Goal: Task Accomplishment & Management: Manage account settings

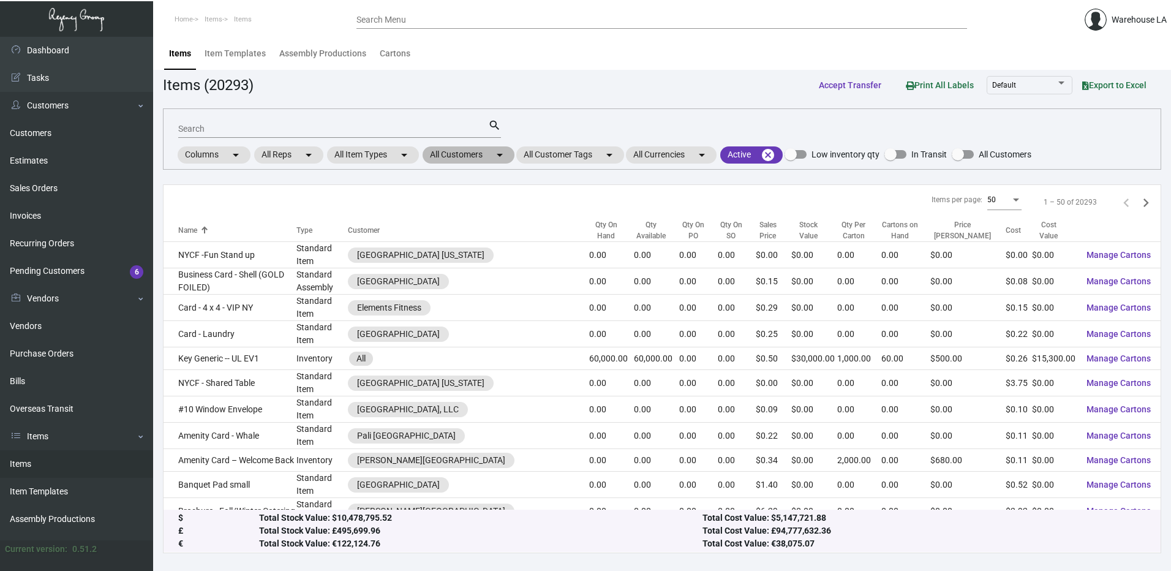
click at [512, 154] on mat-chip "All Customers arrow_drop_down" at bounding box center [469, 154] width 92 height 17
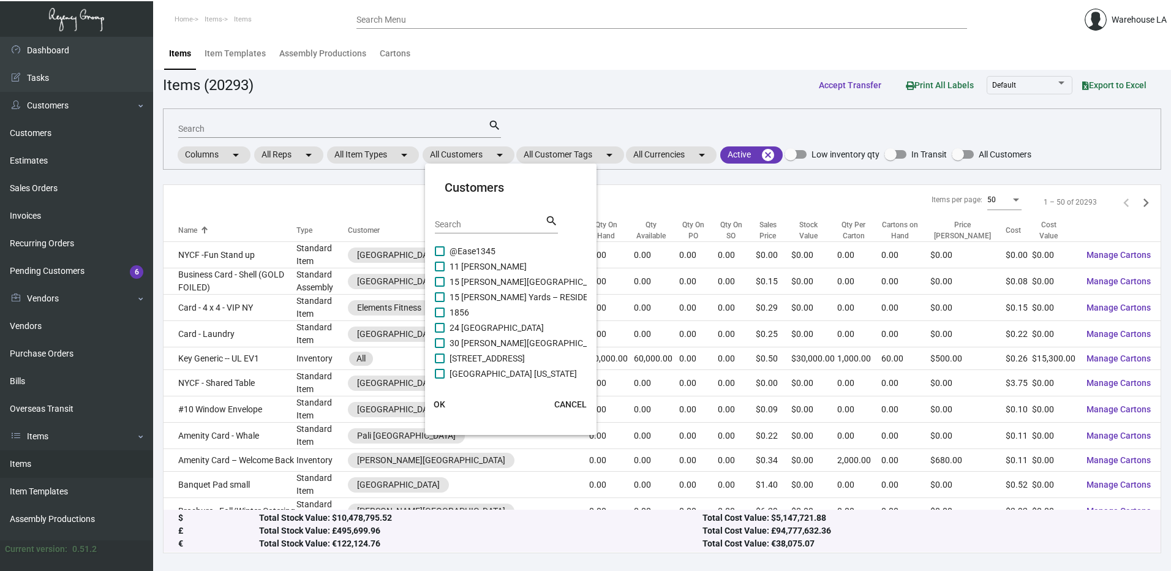
click at [486, 230] on div "Search" at bounding box center [490, 223] width 110 height 19
click at [487, 229] on input "Search" at bounding box center [490, 225] width 110 height 10
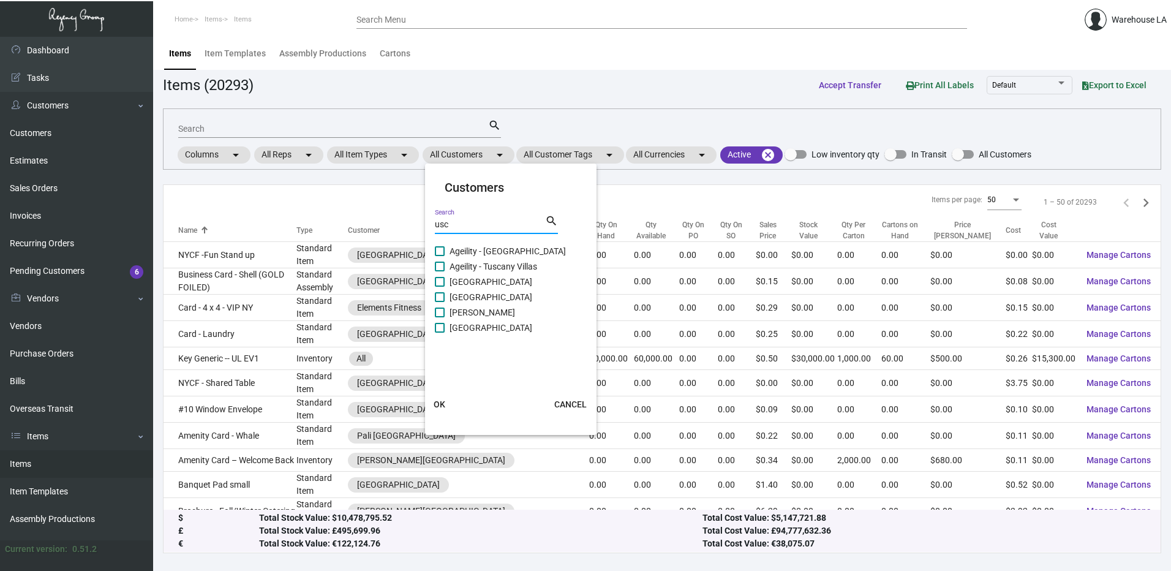
type input "usc"
click at [472, 330] on span "[GEOGRAPHIC_DATA]" at bounding box center [491, 327] width 83 height 15
click at [440, 333] on input "[GEOGRAPHIC_DATA]" at bounding box center [439, 333] width 1 height 1
checkbox input "true"
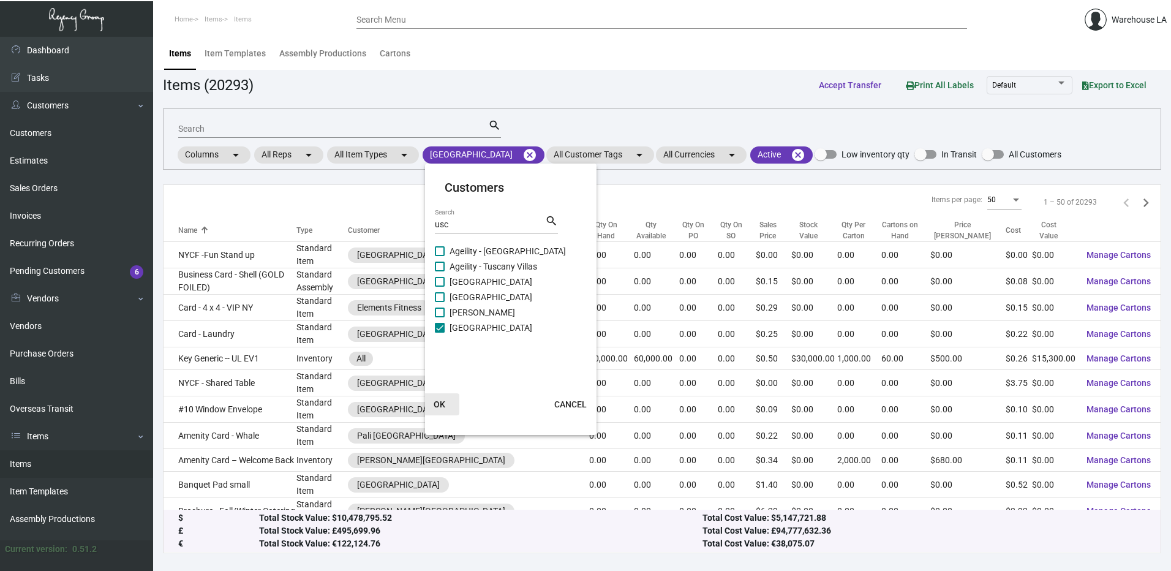
click at [440, 408] on span "OK" at bounding box center [440, 404] width 12 height 10
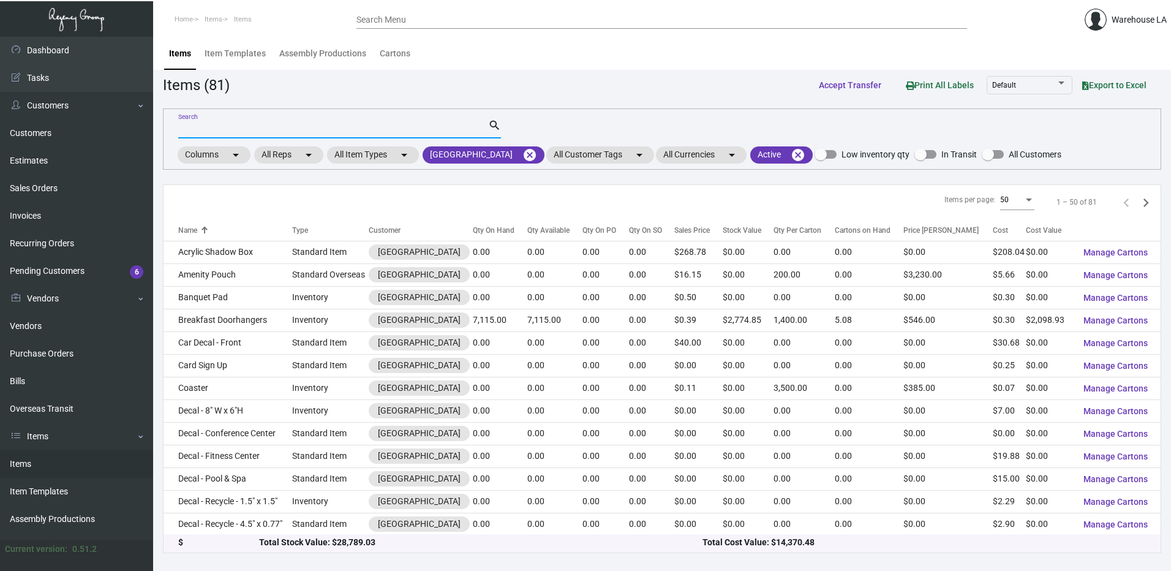
click at [276, 132] on input "Search" at bounding box center [333, 129] width 310 height 10
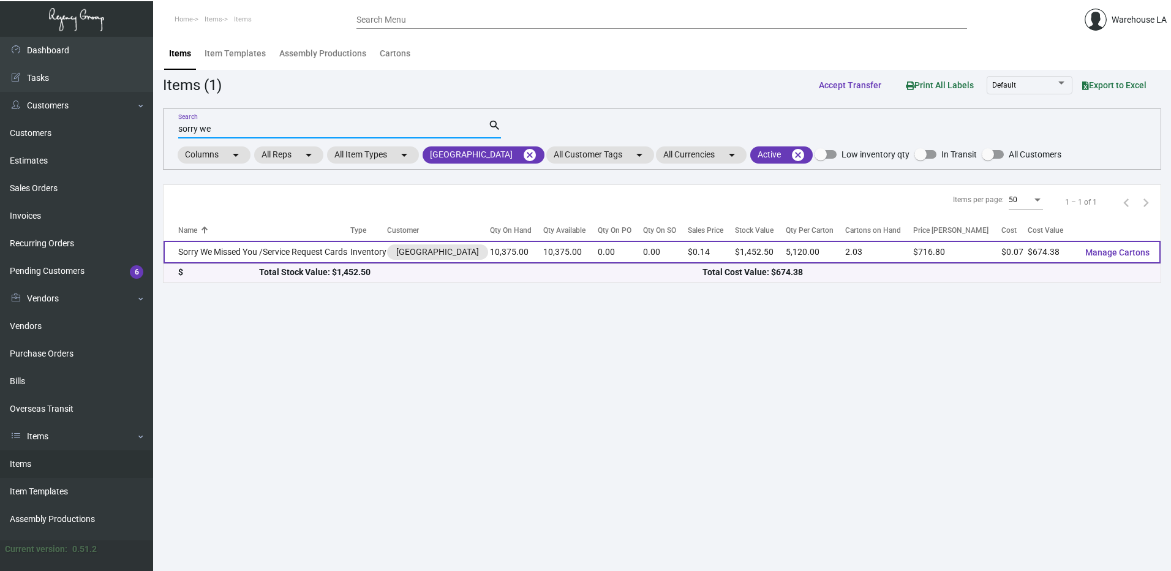
type input "sorry we"
click at [262, 252] on td "Sorry We Missed You /Service Request Cards" at bounding box center [257, 252] width 187 height 23
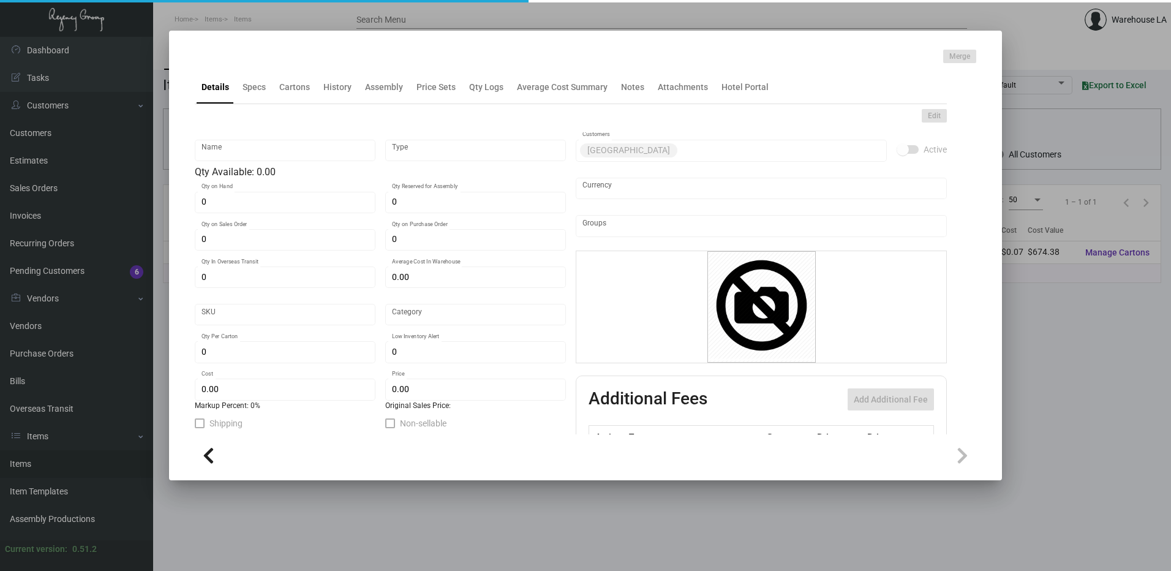
type input "Sorry We Missed You /Service Request Cards"
type input "Inventory"
type input "10,375"
type input "$ 0.38"
type input "1031-Postcard-88"
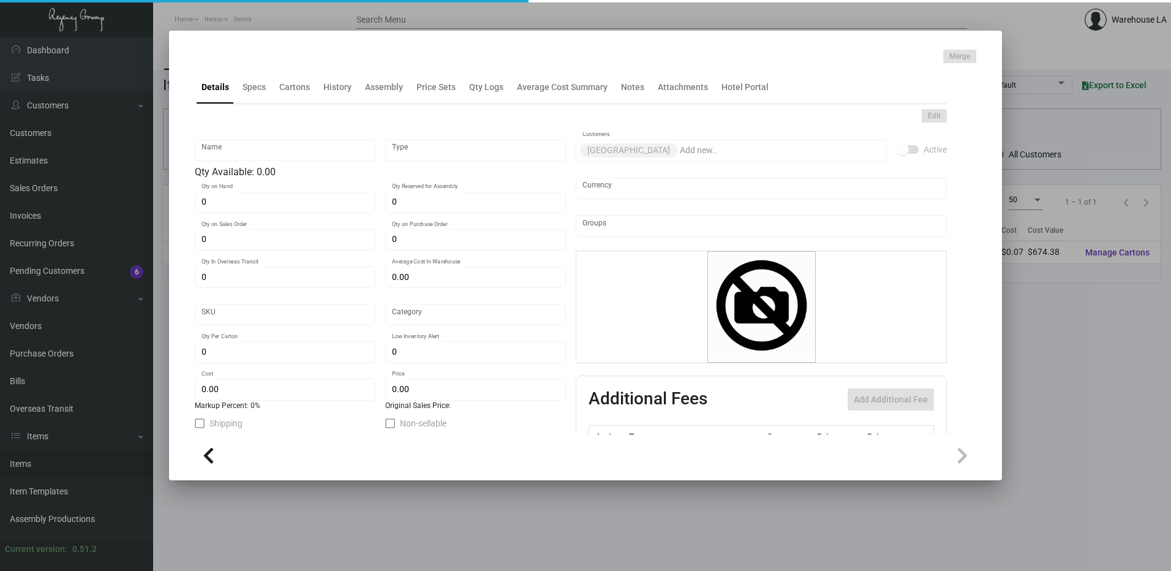
type input "Standard"
type input "5,120"
type input "$ 0.065"
type input "$ 0.14"
checkbox input "true"
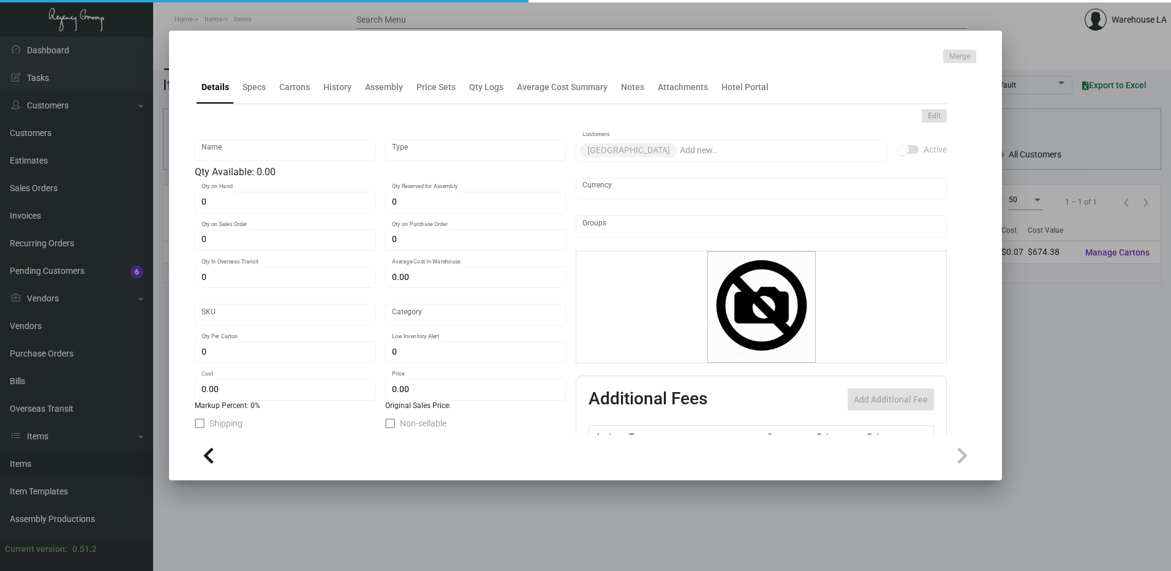
checkbox input "true"
type input "United States Dollar $"
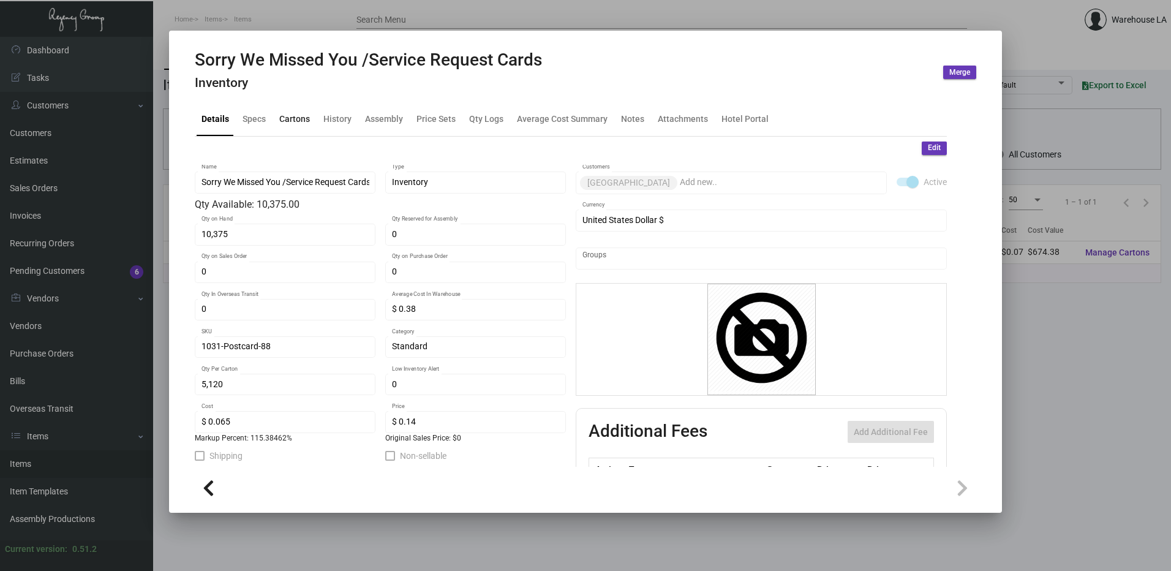
click at [288, 114] on div "Cartons" at bounding box center [294, 119] width 31 height 13
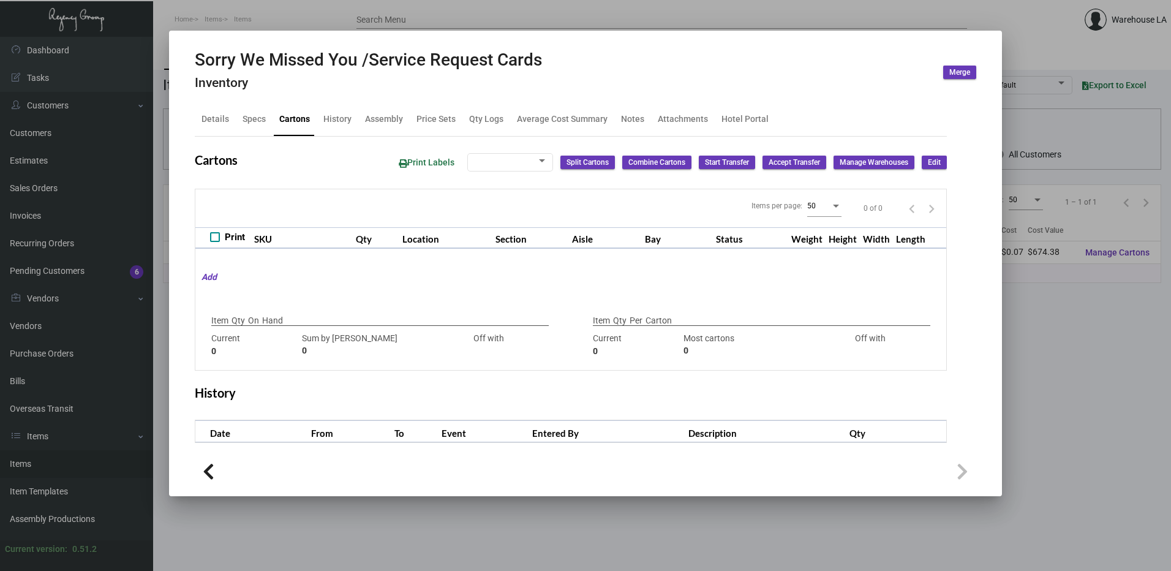
checkbox input "true"
type input "10,375"
type input "10375"
type input "0"
type input "5,120"
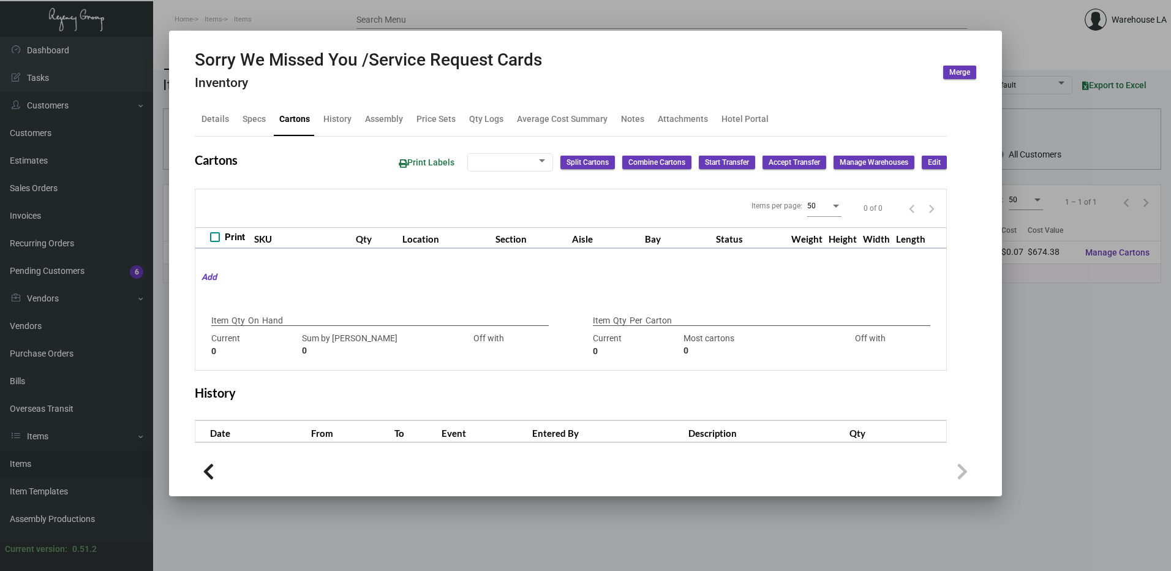
type input "4000"
type input "+1120"
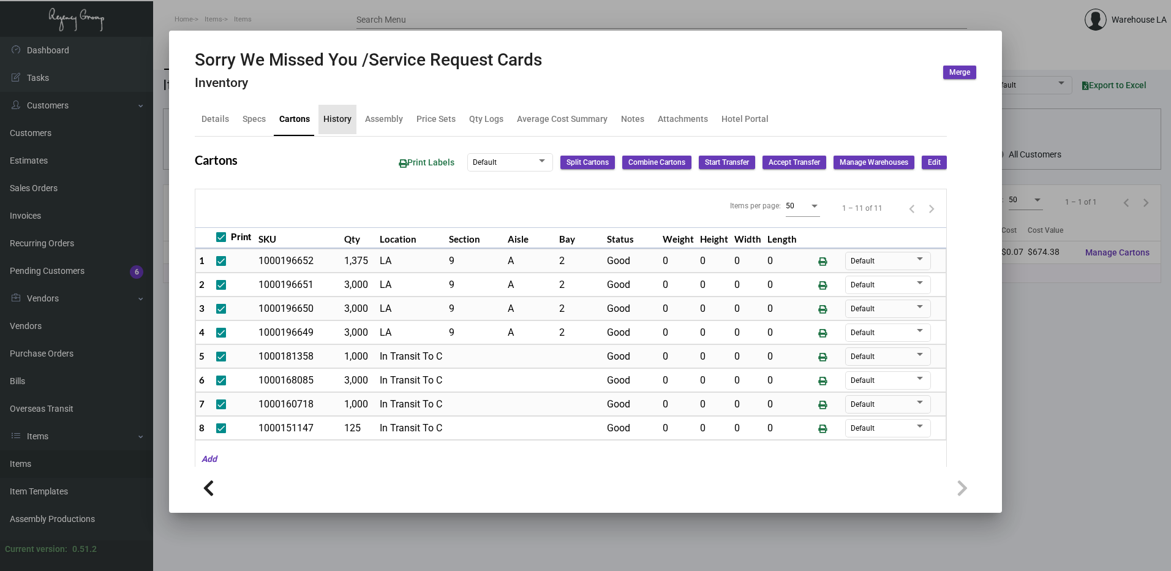
click at [346, 125] on div "History" at bounding box center [337, 119] width 28 height 13
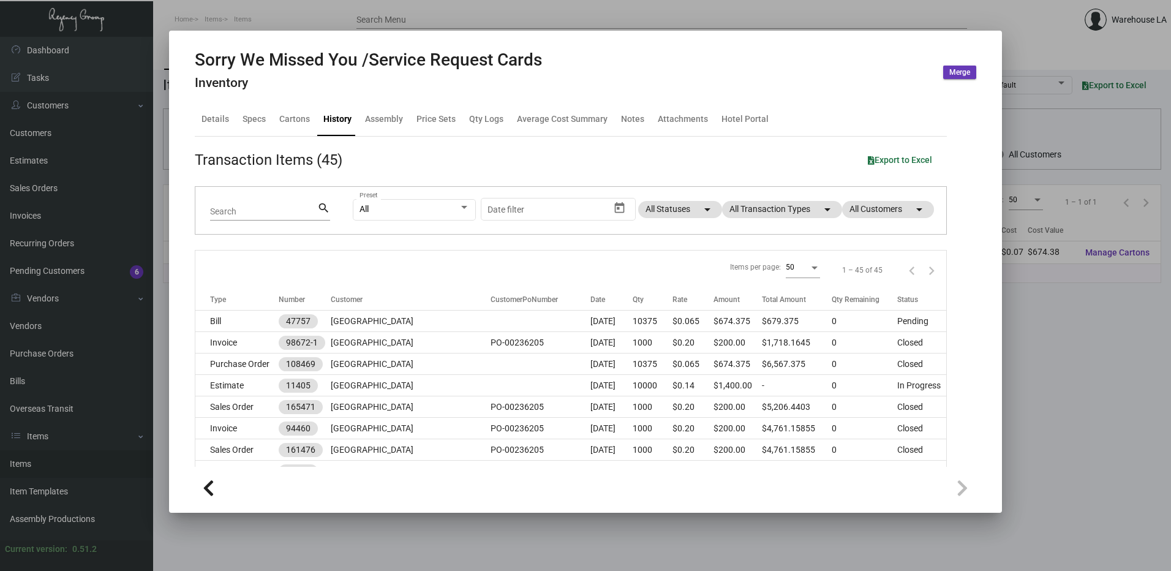
click at [282, 134] on div "Details Specs Cartons History Assembly Price Sets Qty Logs Average Cost Summary…" at bounding box center [571, 119] width 752 height 33
click at [284, 121] on div "Cartons" at bounding box center [294, 119] width 31 height 13
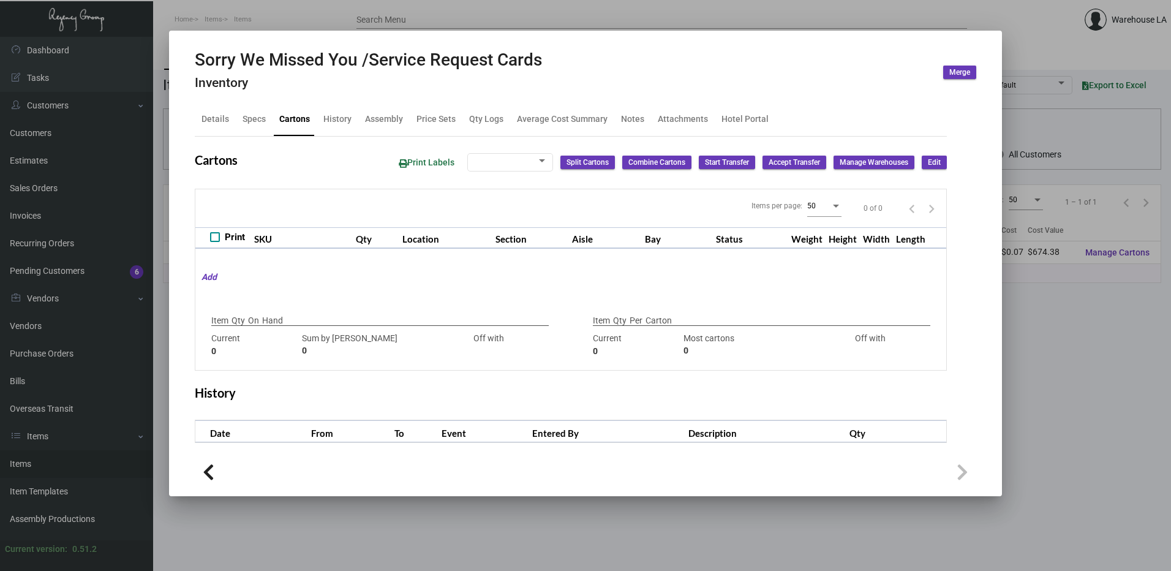
checkbox input "true"
type input "10,375"
type input "10375"
type input "0"
type input "5,120"
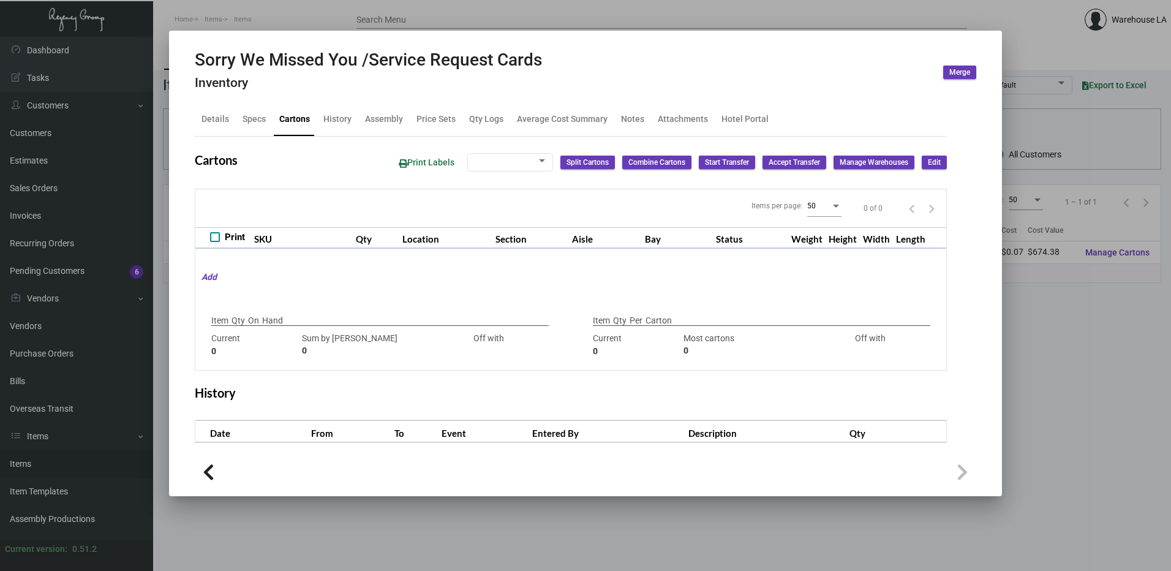
type input "4000"
type input "+1120"
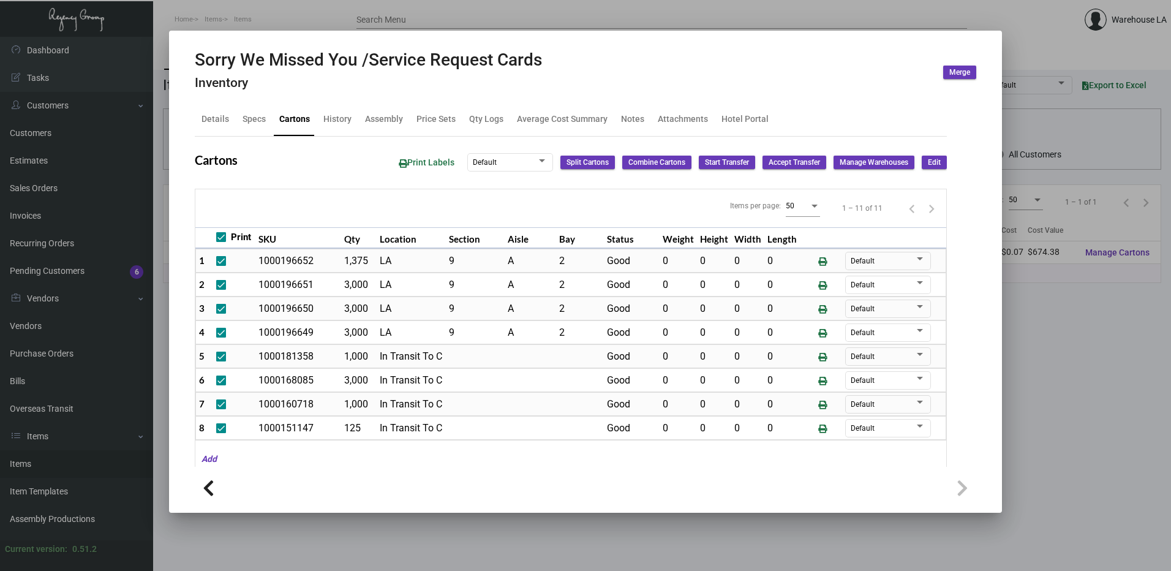
click at [929, 160] on span "Edit" at bounding box center [934, 162] width 13 height 10
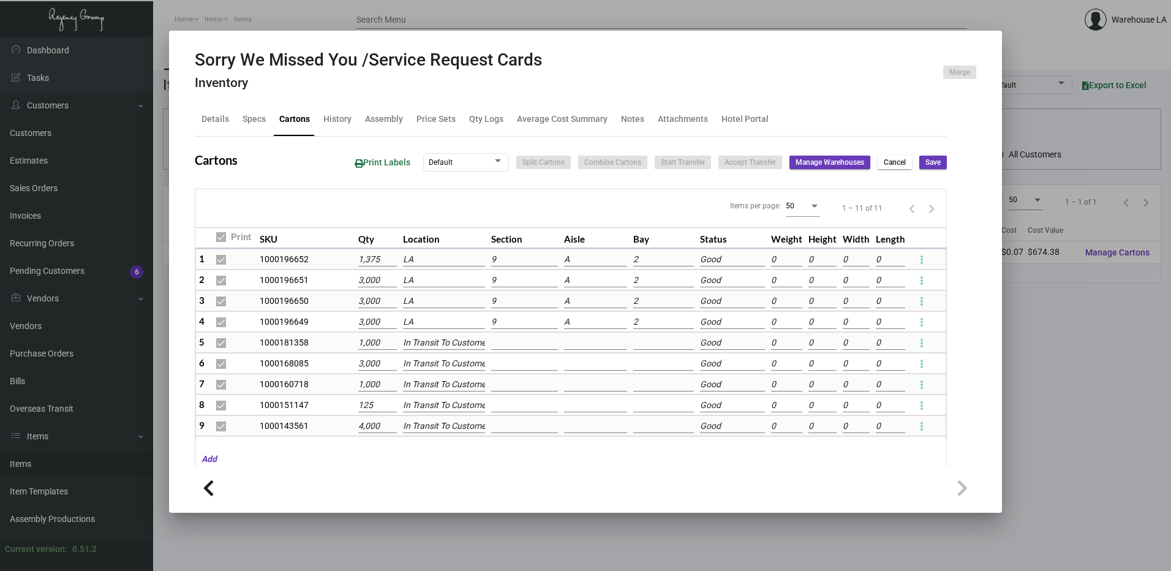
click at [448, 325] on input "LA" at bounding box center [444, 321] width 83 height 13
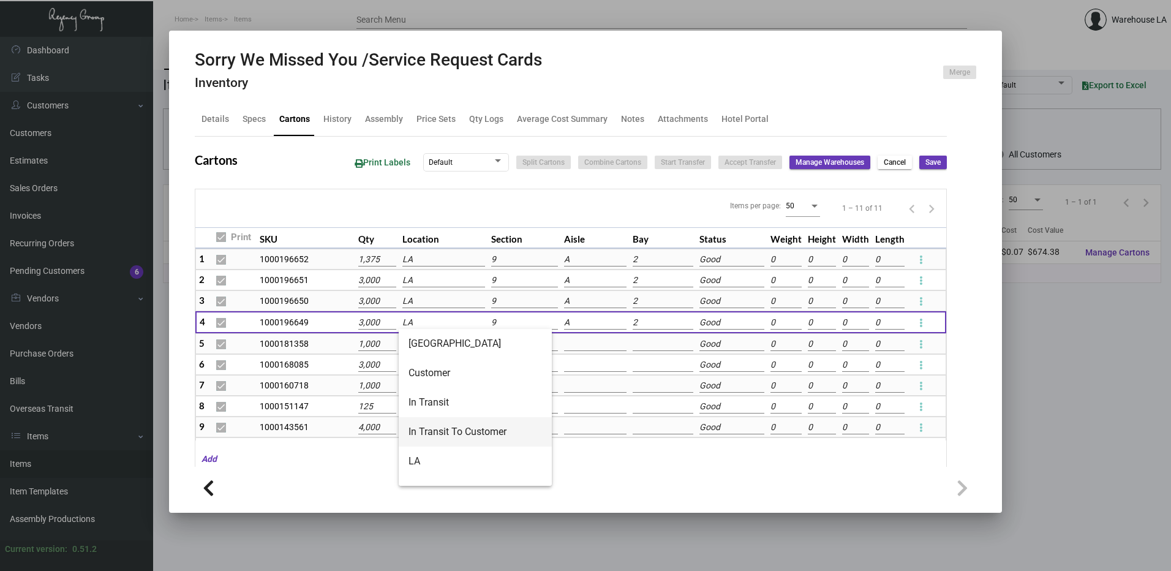
click at [455, 424] on span "In Transit To Customer" at bounding box center [476, 431] width 134 height 29
type input "In Transit To Customer"
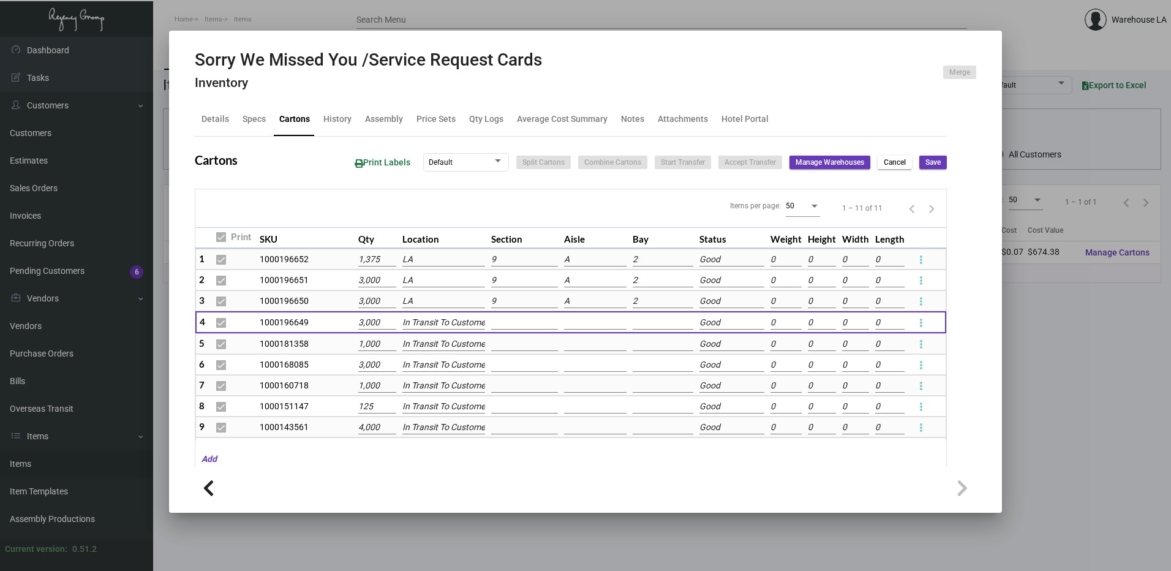
click at [920, 167] on button "Save" at bounding box center [934, 162] width 28 height 13
checkbox input "false"
type input "0"
checkbox input "false"
type input "0"
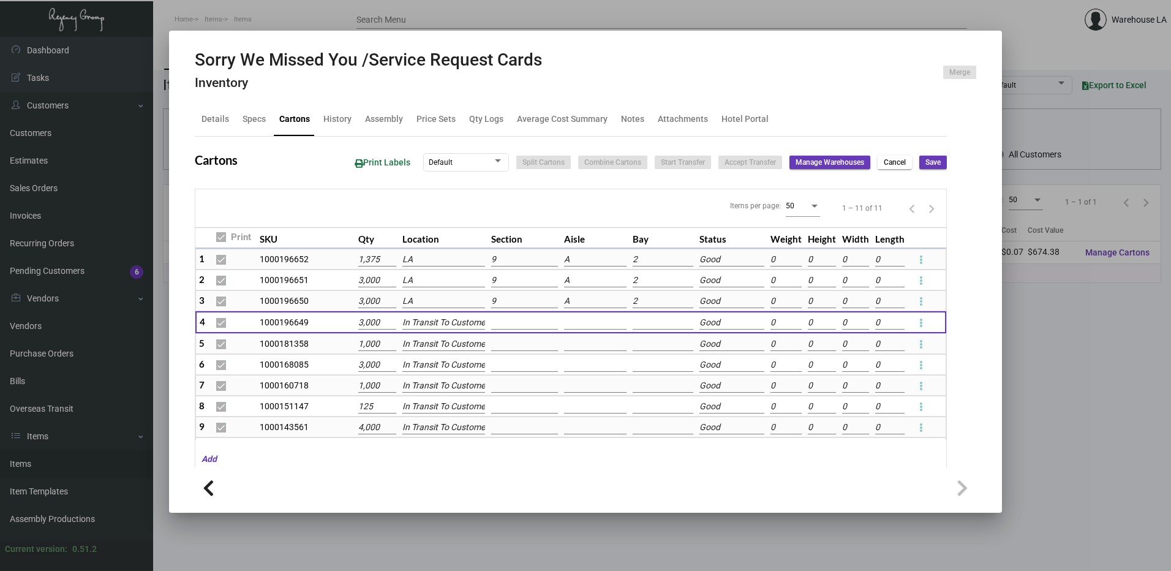
checkbox input "false"
type input "0"
checkbox input "false"
type input "0"
checkbox input "false"
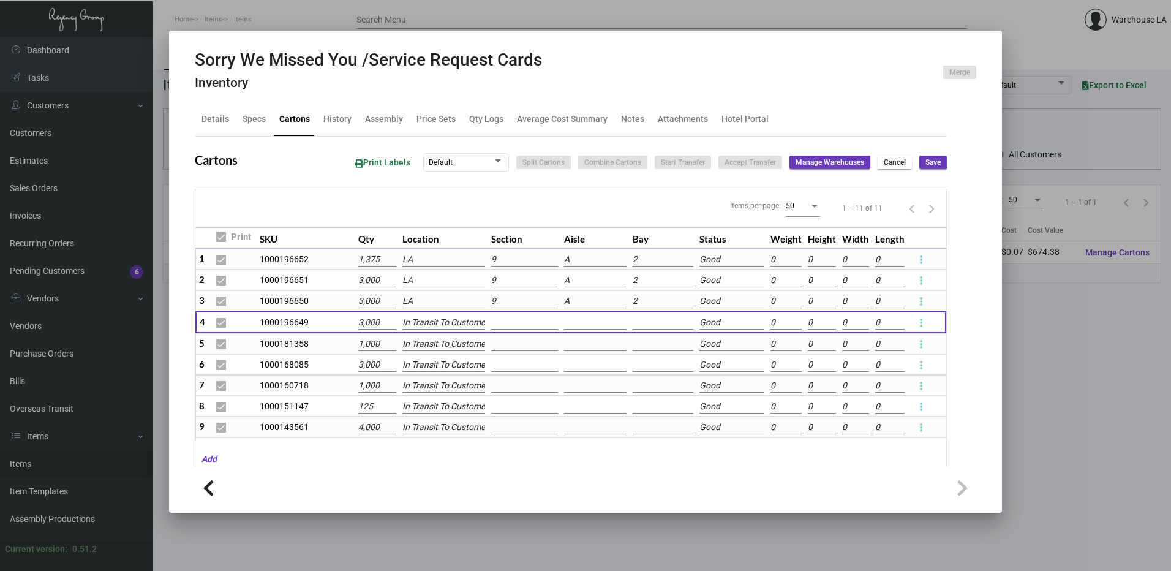
type input "0"
checkbox input "false"
type input "0"
checkbox input "false"
type input "0"
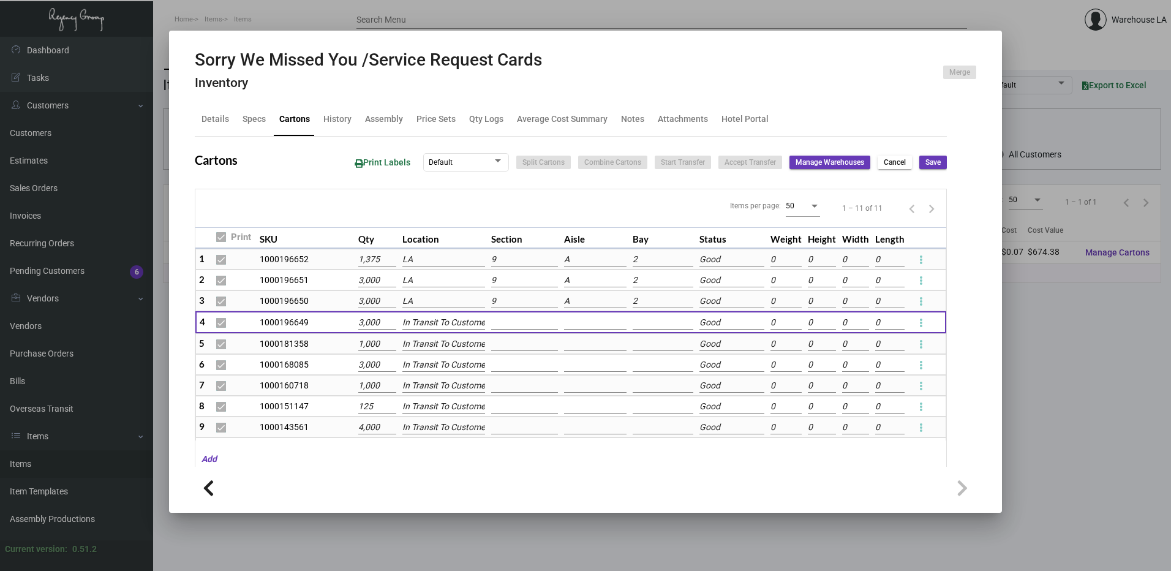
checkbox input "false"
type input "0"
checkbox input "false"
type input "0"
checkbox input "false"
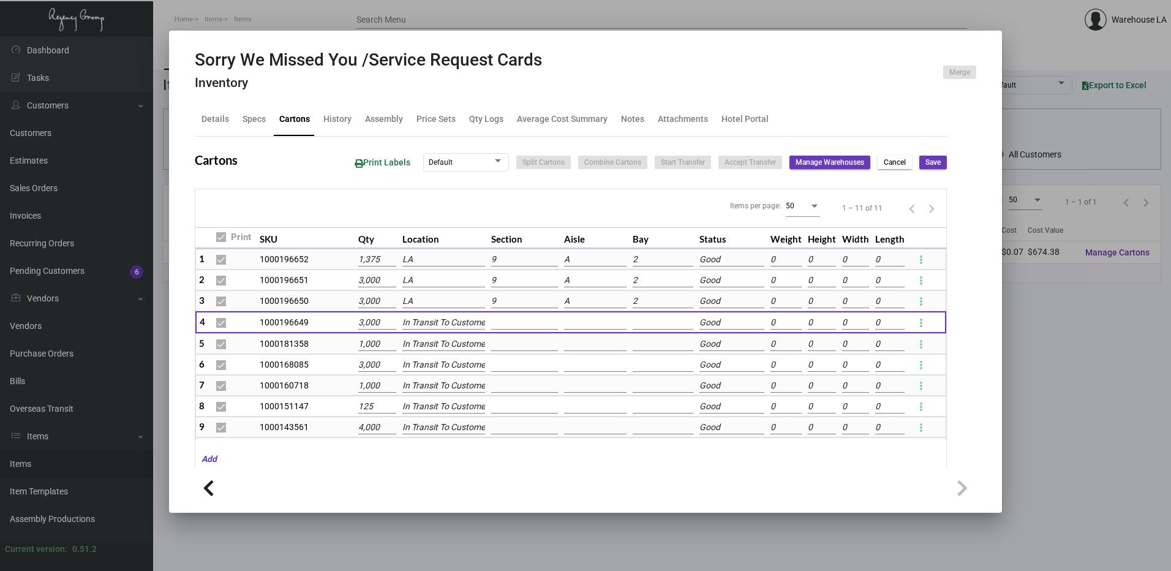
type input "0"
checkbox input "false"
type input "0"
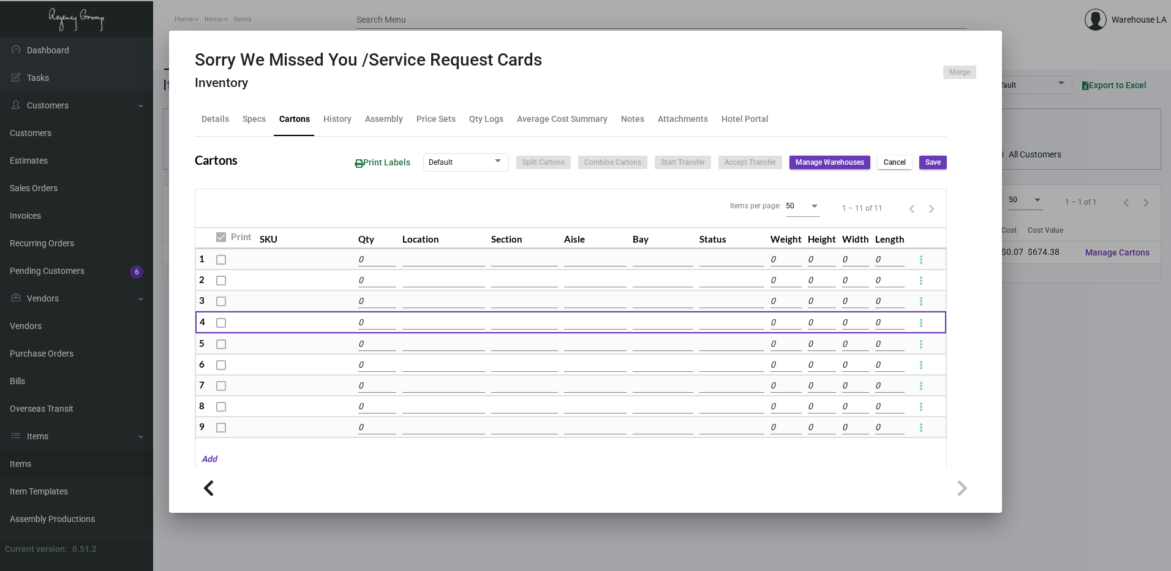
type input "7375"
type input "+3000"
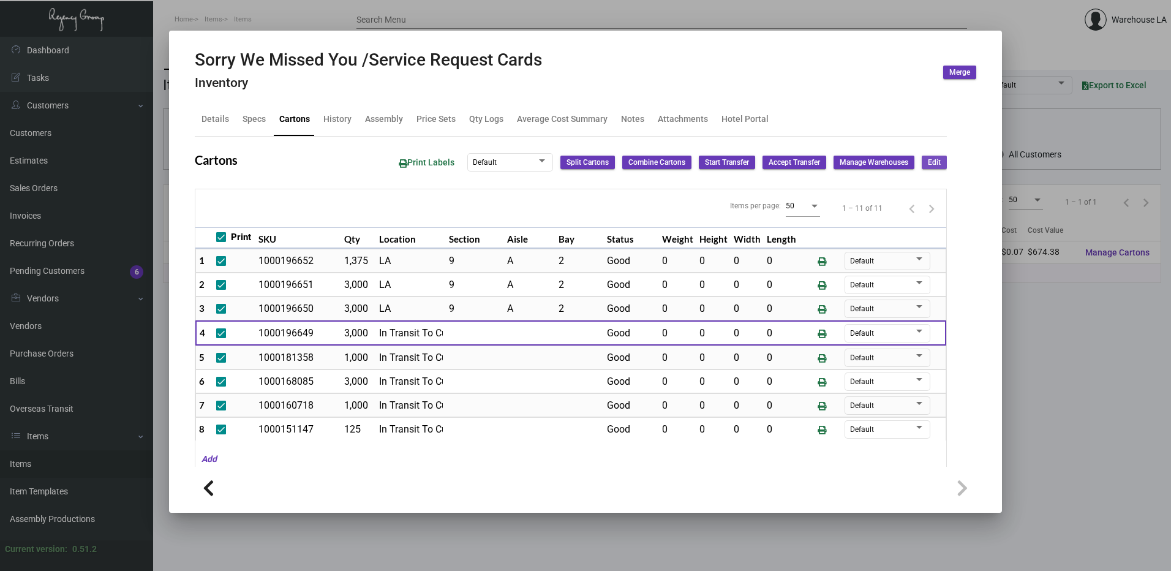
click at [932, 165] on button "Edit" at bounding box center [934, 162] width 25 height 13
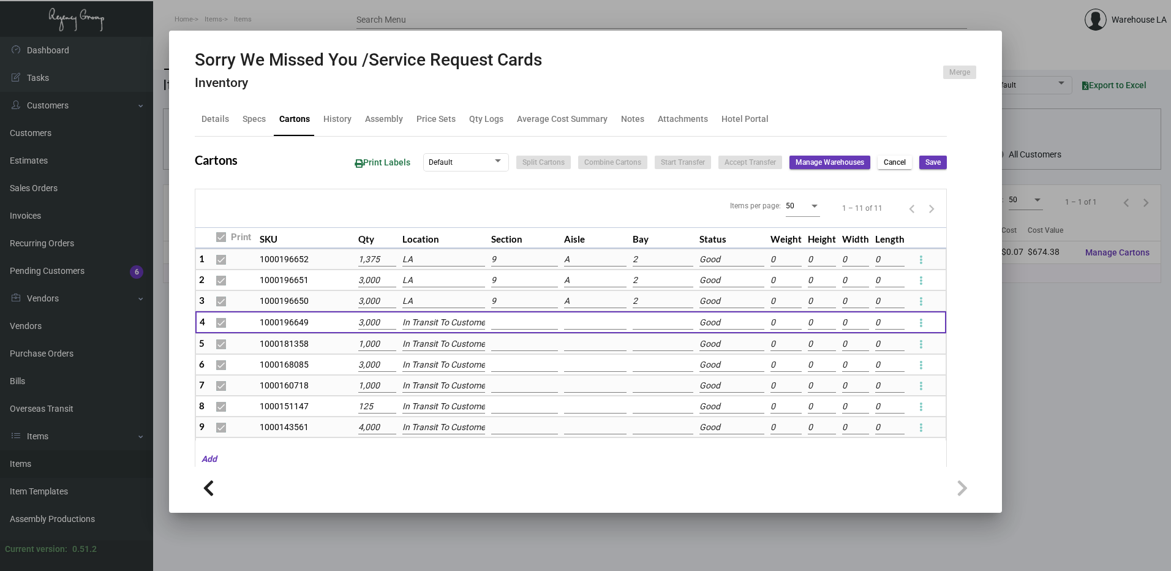
type input "1375"
click at [364, 259] on input "1375" at bounding box center [377, 259] width 39 height 13
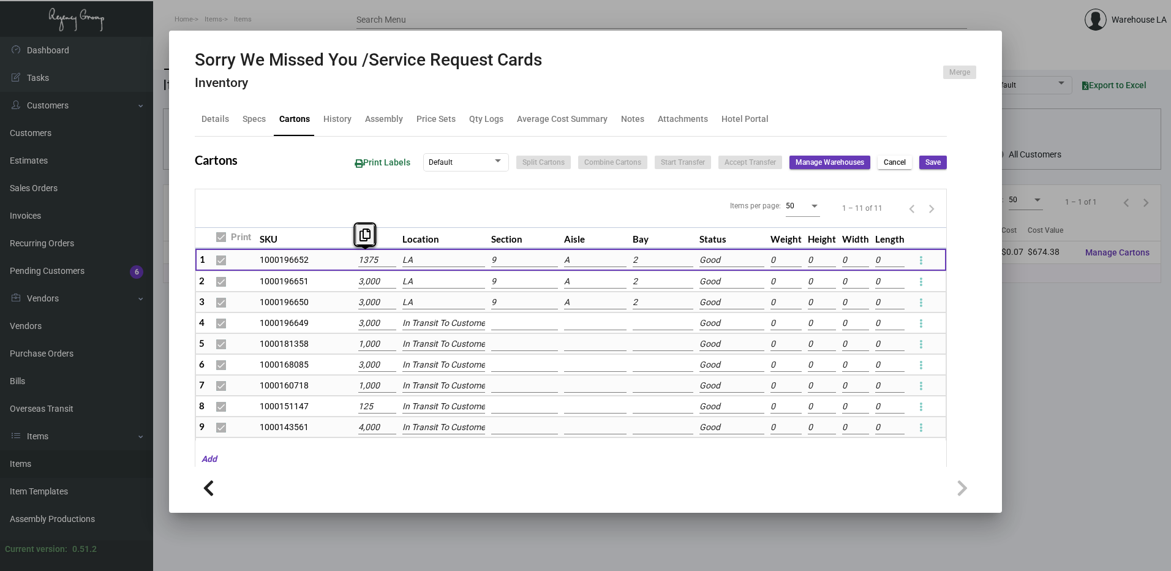
click at [363, 259] on input "1375" at bounding box center [377, 260] width 39 height 13
click at [361, 259] on input "1375" at bounding box center [377, 260] width 39 height 13
click at [358, 259] on input "1375" at bounding box center [377, 260] width 39 height 13
type input "6375"
type input "+4000"
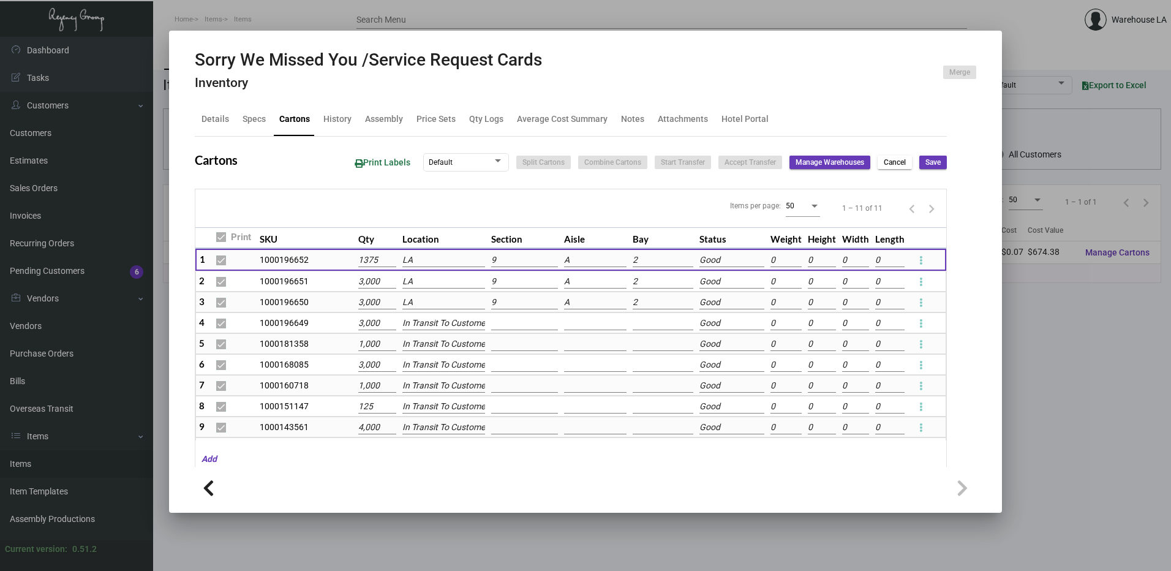
type input "375"
type input "8375"
type input "+2000"
type input "2,375"
click at [926, 159] on span "Save" at bounding box center [933, 162] width 15 height 10
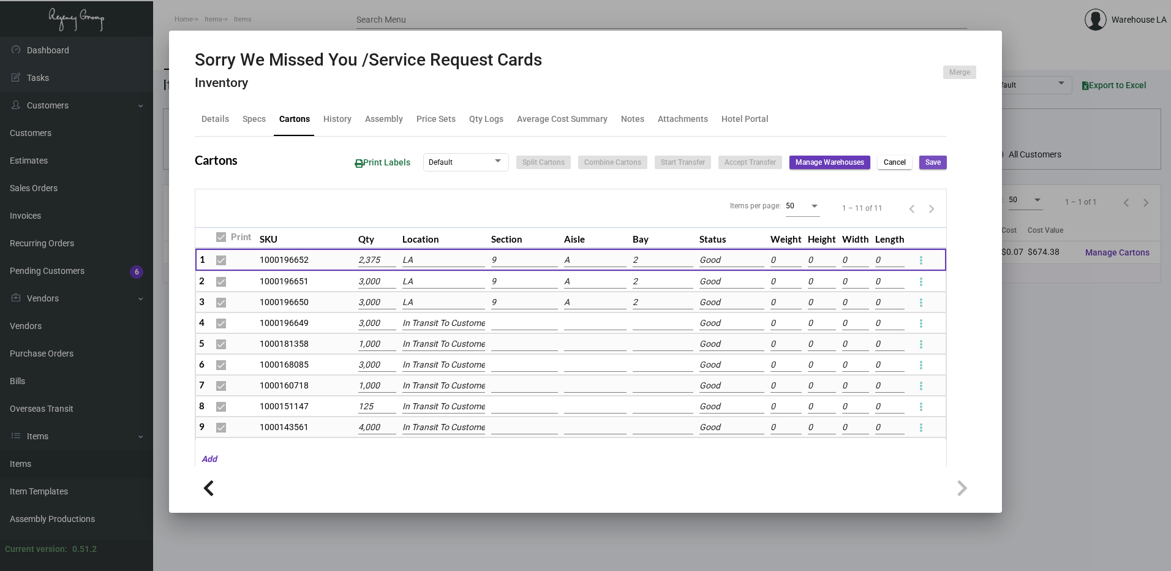
checkbox input "false"
type input "0"
checkbox input "false"
type input "0"
checkbox input "false"
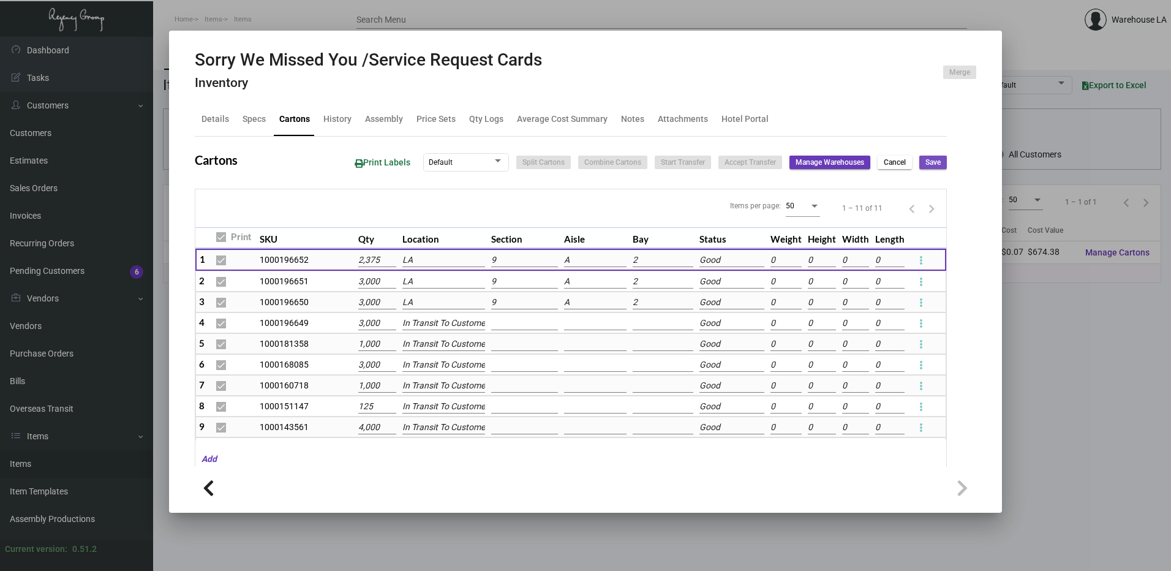
type input "0"
checkbox input "false"
type input "0"
checkbox input "false"
type input "0"
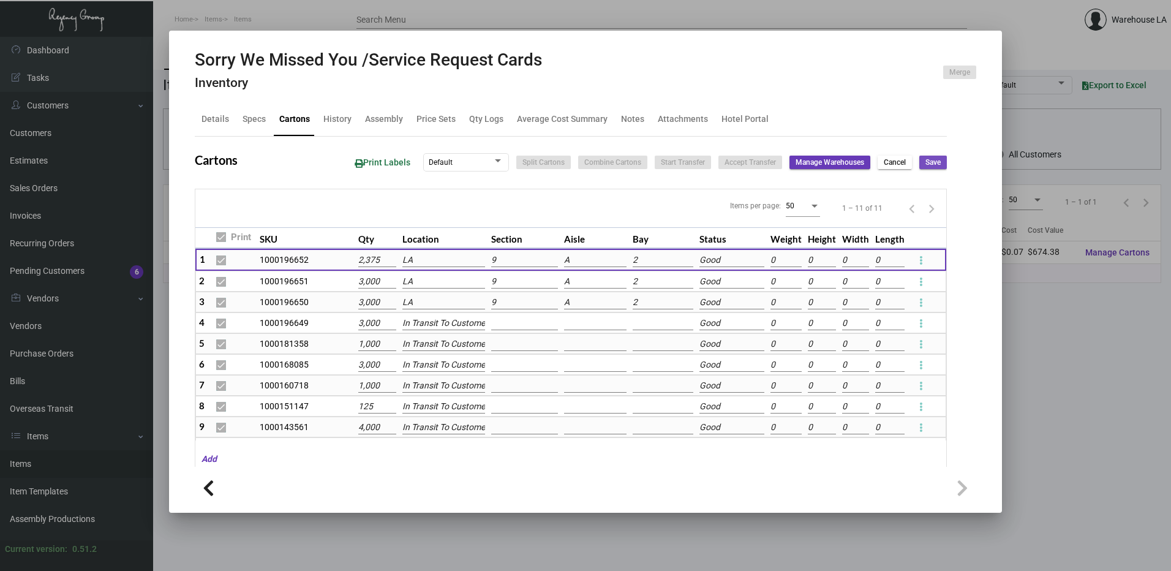
checkbox input "false"
type input "0"
checkbox input "false"
type input "0"
checkbox input "false"
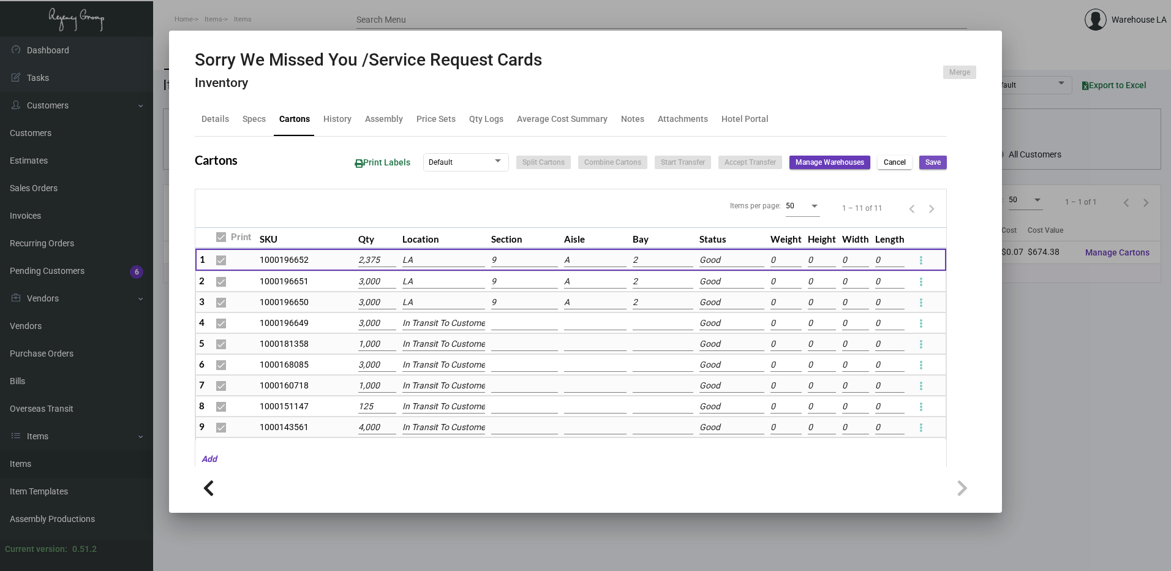
type input "0"
checkbox input "false"
type input "0"
checkbox input "false"
type input "0"
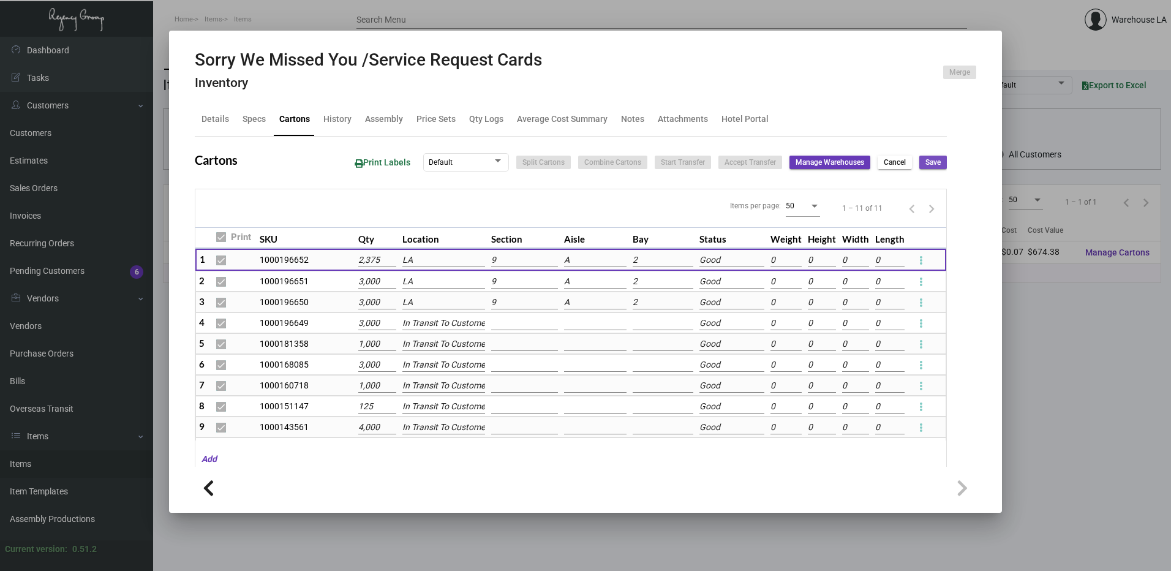
checkbox input "false"
type input "0"
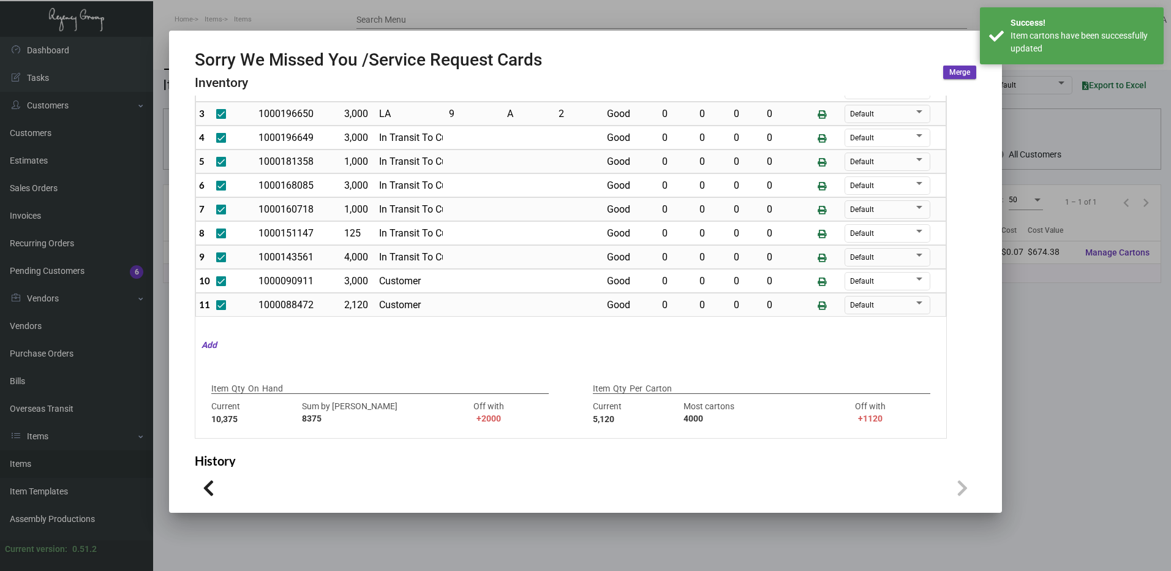
scroll to position [243, 0]
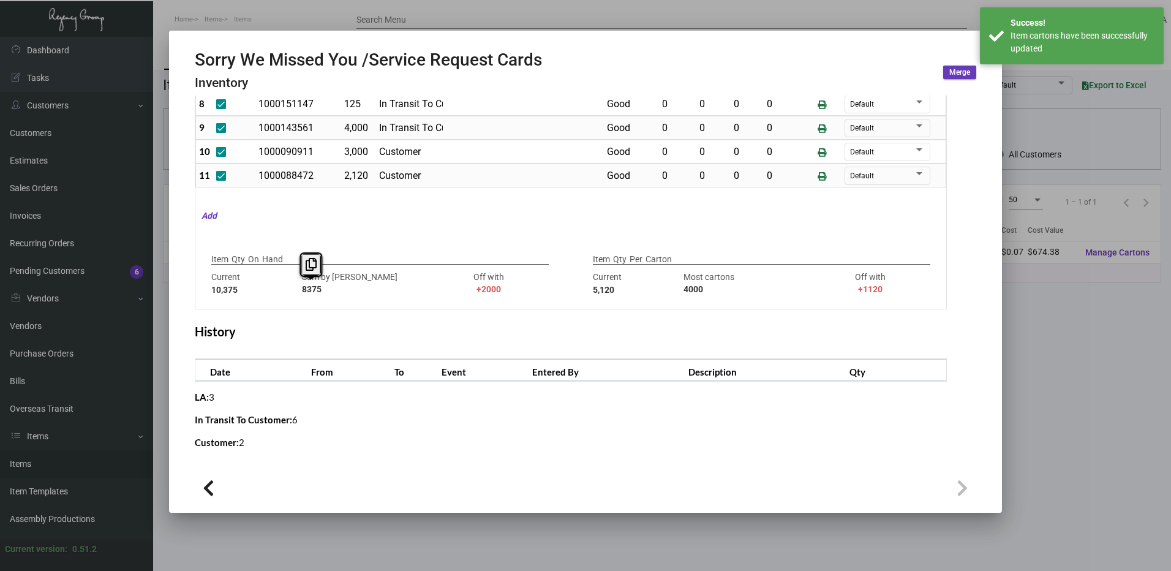
click at [295, 292] on div "Current 10,375 Sum by Cartons 8375 Off with +2000" at bounding box center [380, 284] width 338 height 26
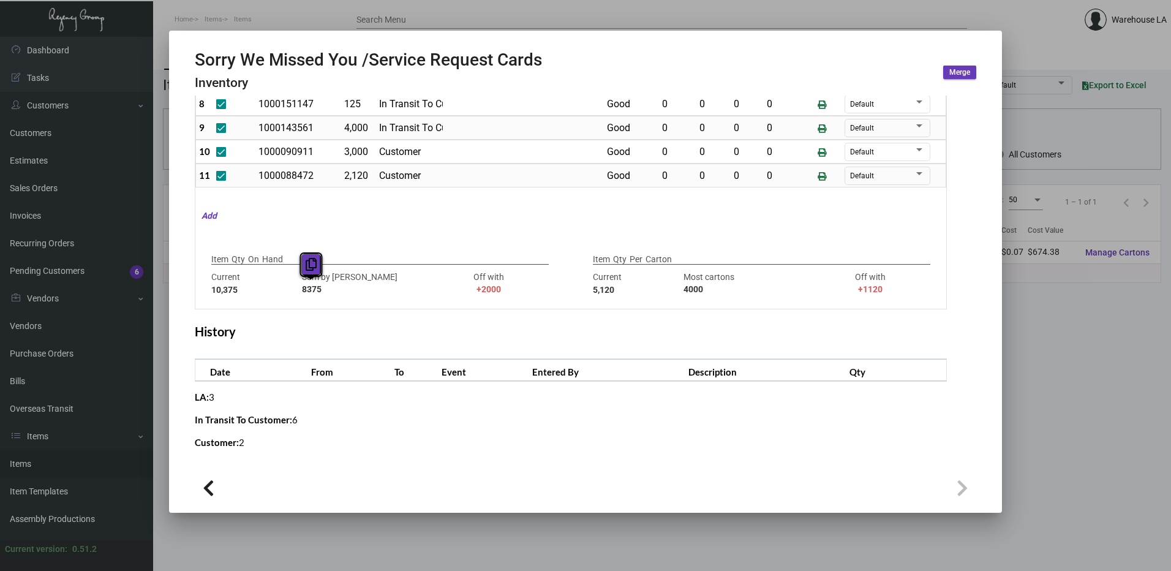
click at [310, 271] on icon at bounding box center [311, 264] width 11 height 13
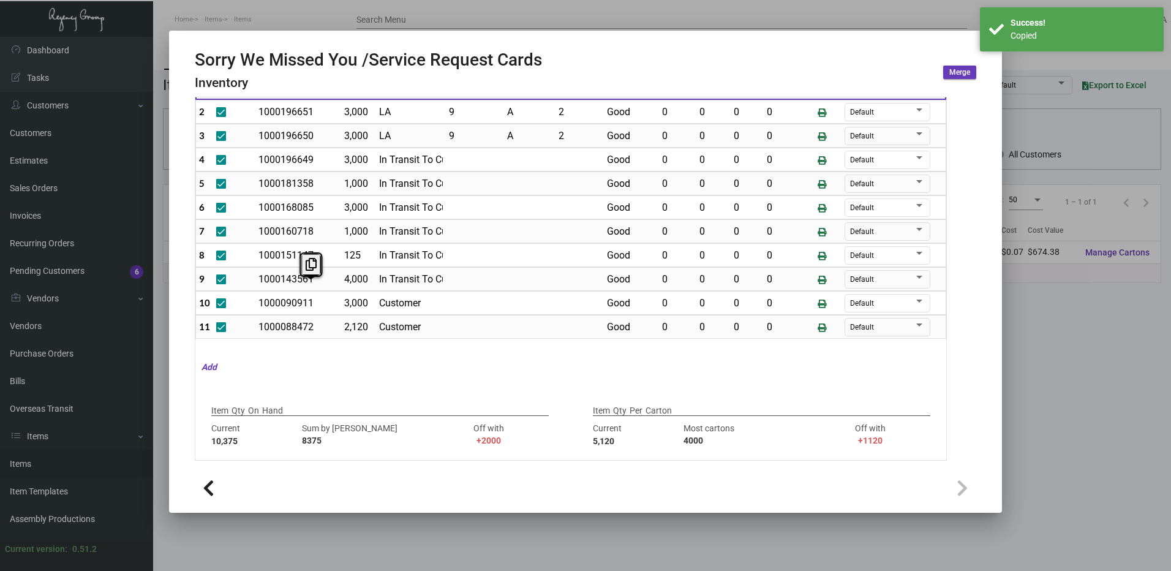
scroll to position [0, 0]
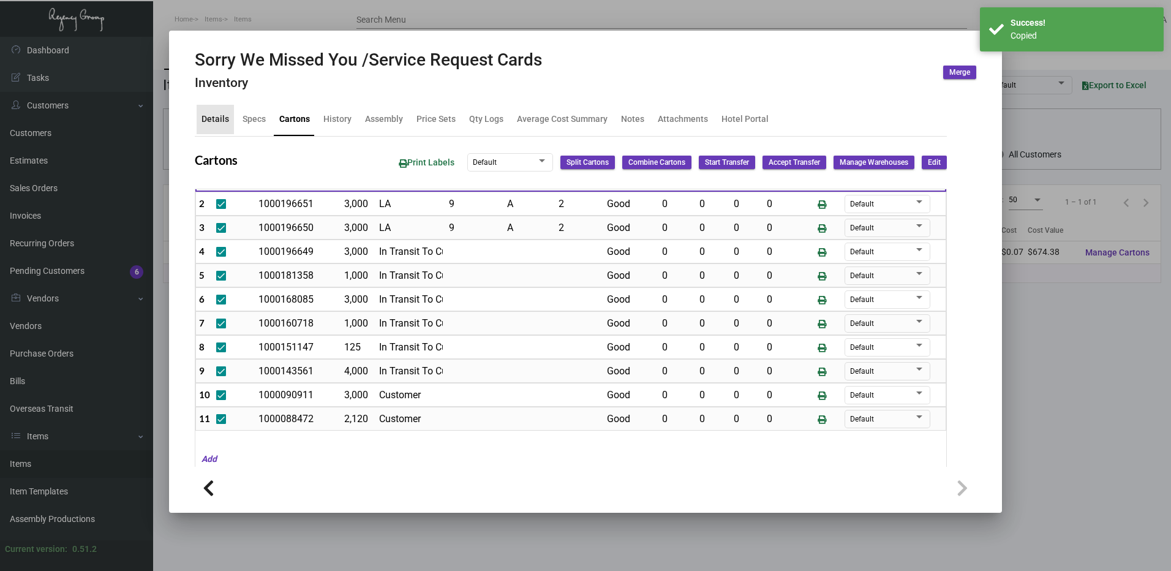
click at [227, 120] on div "Details" at bounding box center [216, 119] width 28 height 13
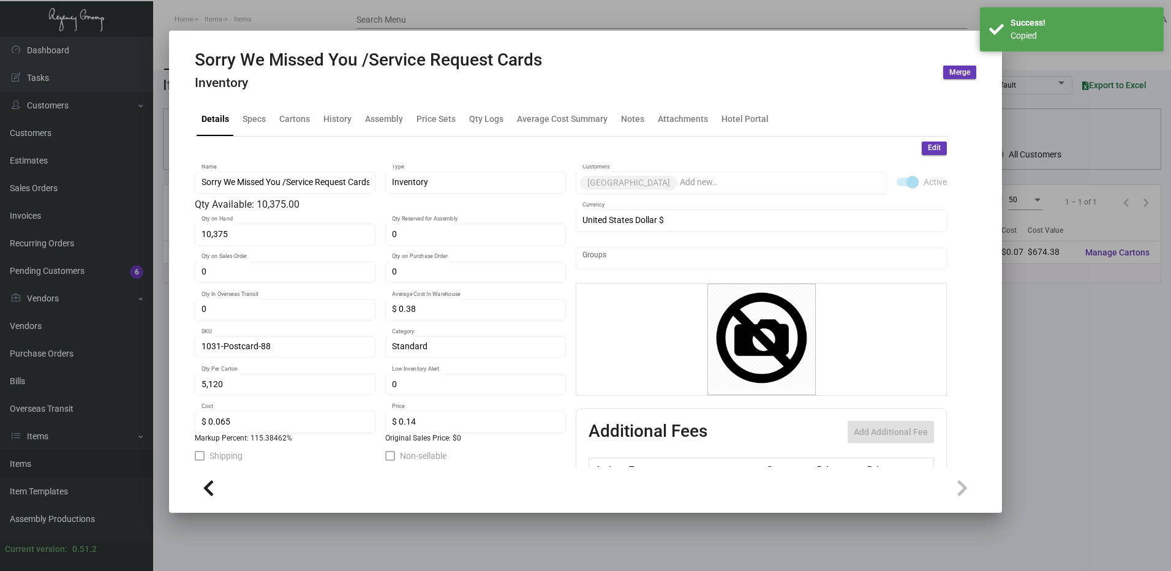
click at [922, 150] on button "Edit" at bounding box center [934, 148] width 25 height 13
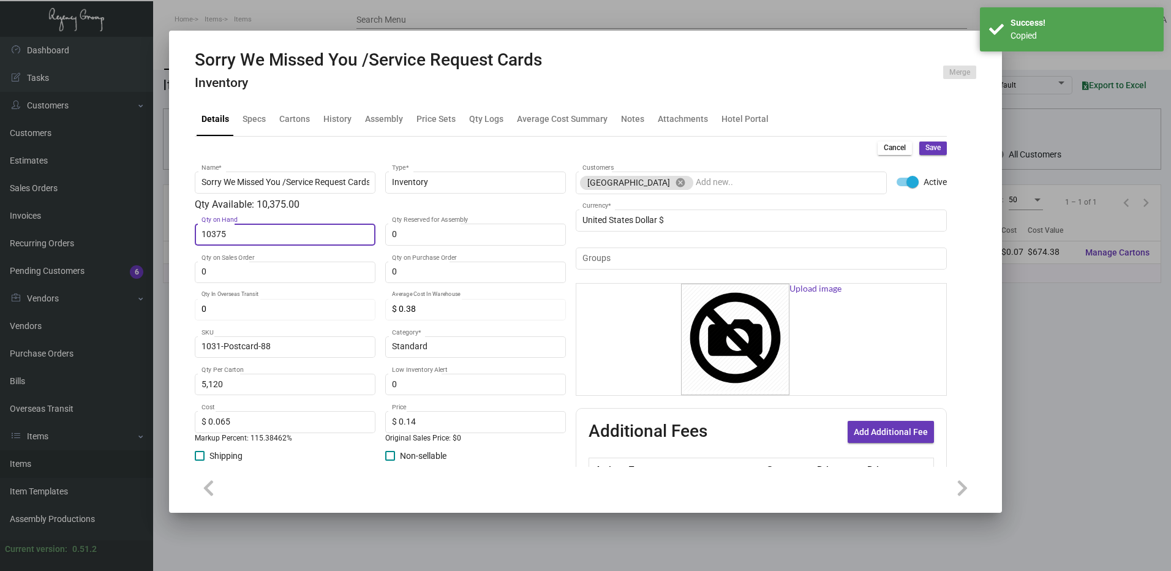
click at [331, 230] on input "10375" at bounding box center [286, 235] width 168 height 10
paste input "8"
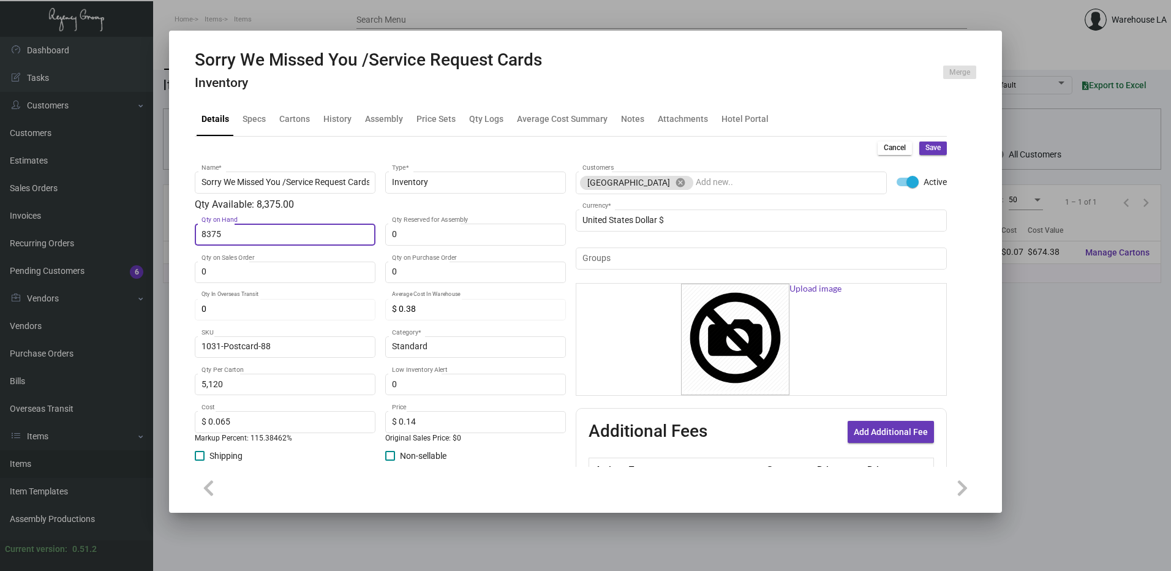
type input "8,375"
click at [927, 148] on span "Save" at bounding box center [933, 148] width 15 height 10
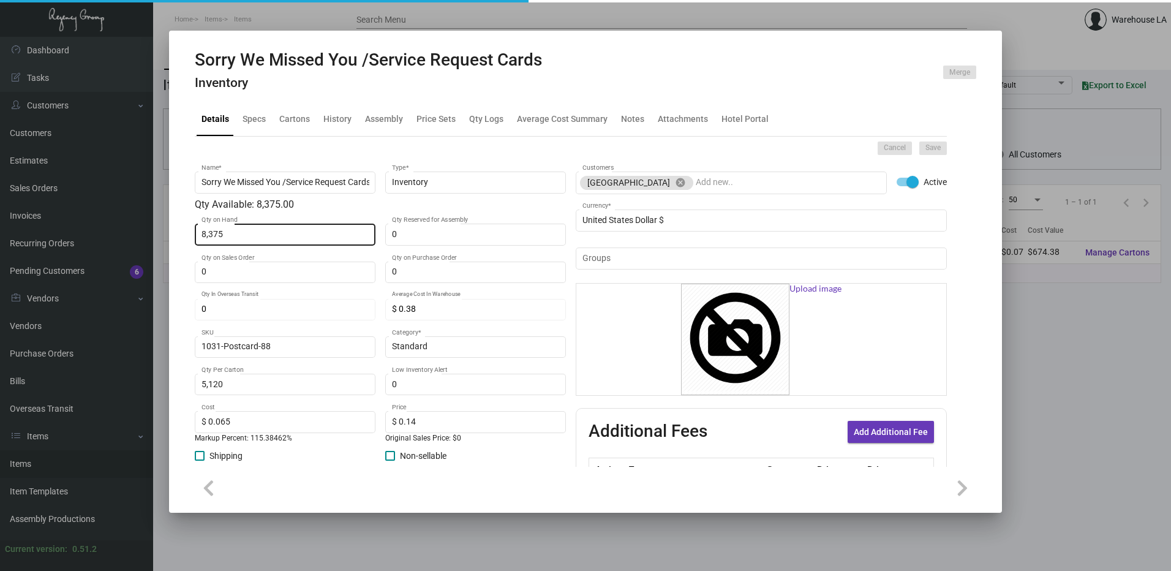
type input "0"
type input "$ 0.00"
type input "0"
type input "$ 0.00"
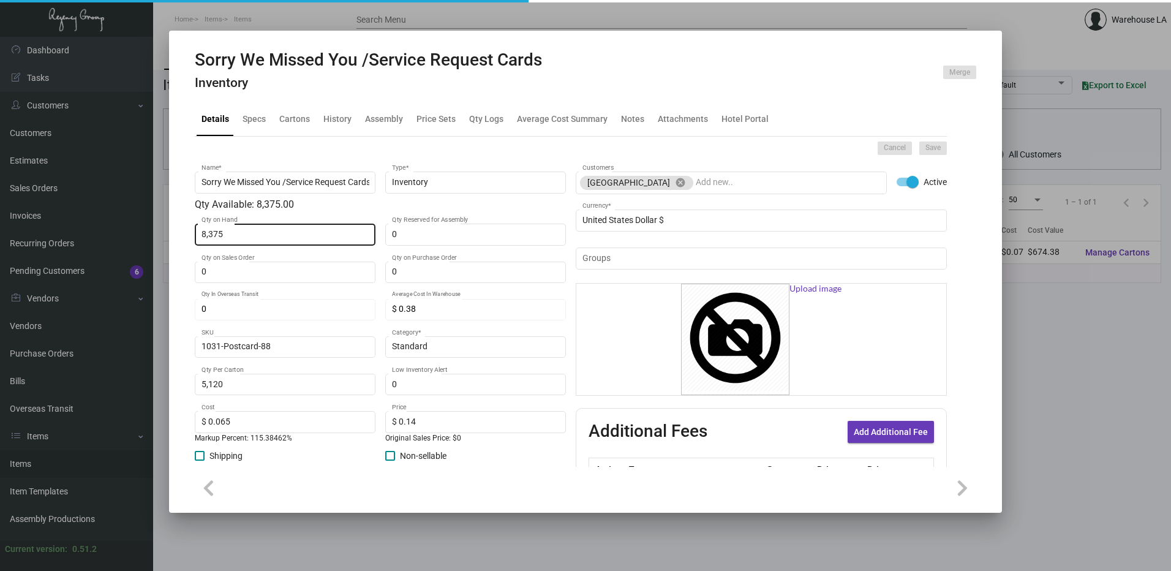
checkbox input "false"
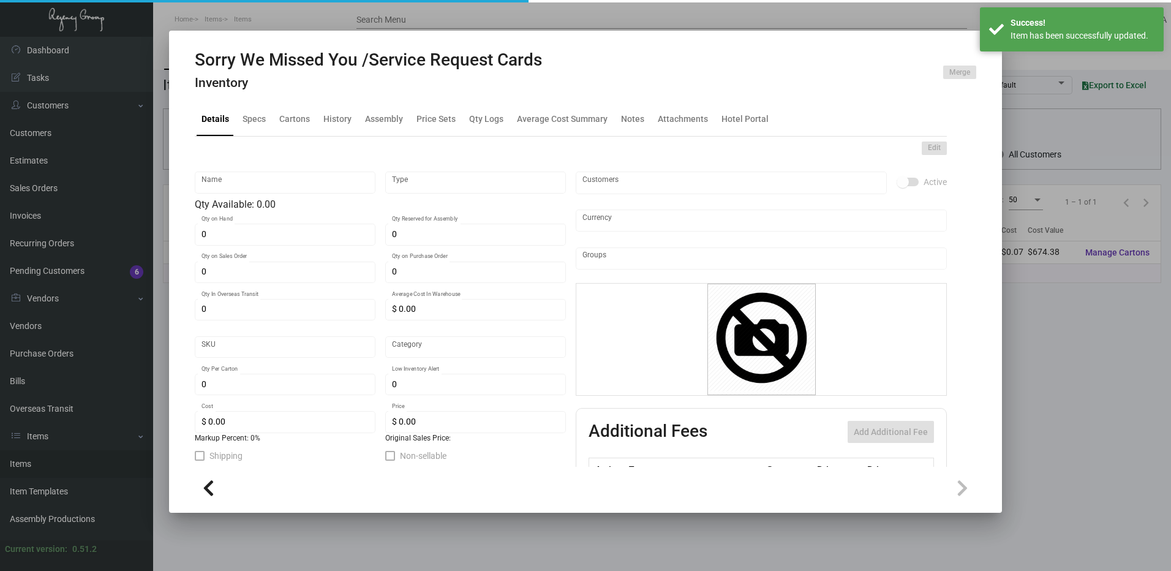
type input "Sorry We Missed You /Service Request Cards"
type input "Inventory"
type input "8,375"
type input "$ 0.38"
type input "1031-Postcard-88"
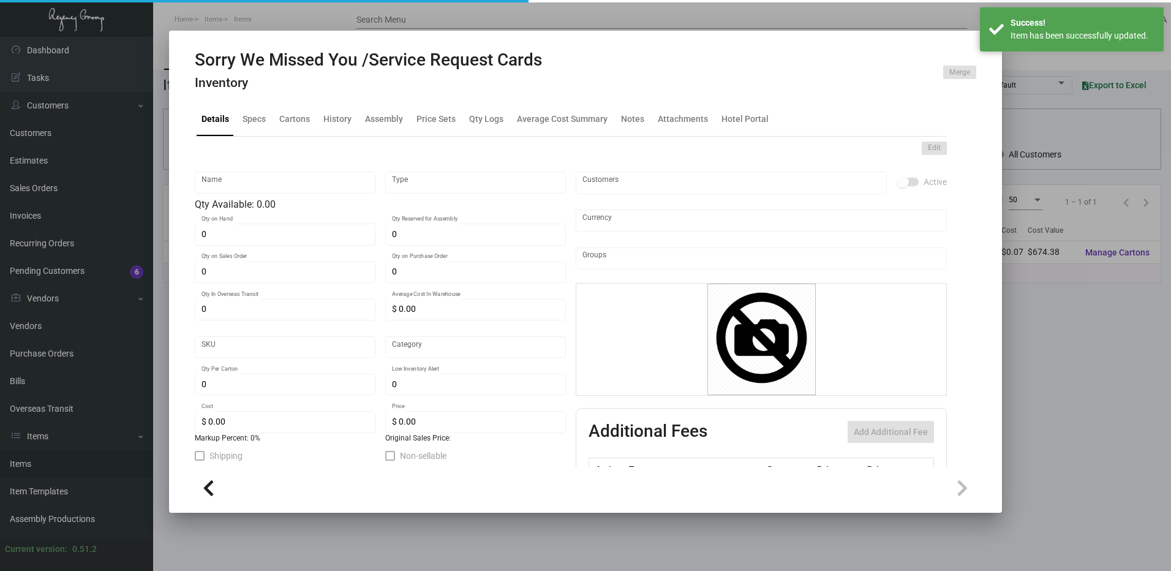
type input "Standard"
type input "5,120"
type input "$ 0.065"
type input "$ 0.14"
checkbox input "true"
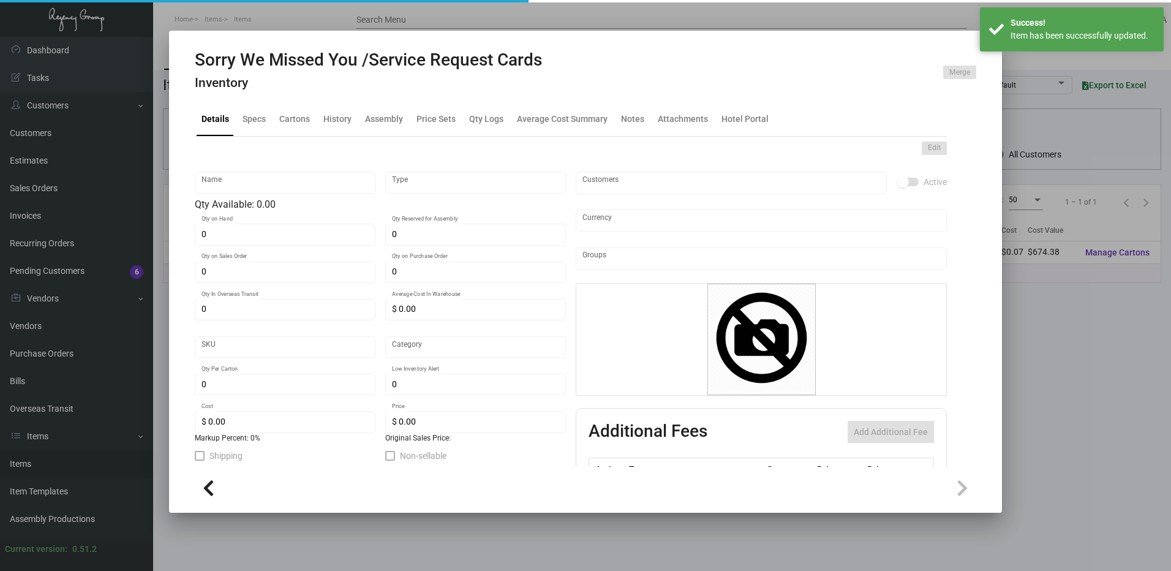
checkbox input "true"
type input "United States Dollar $"
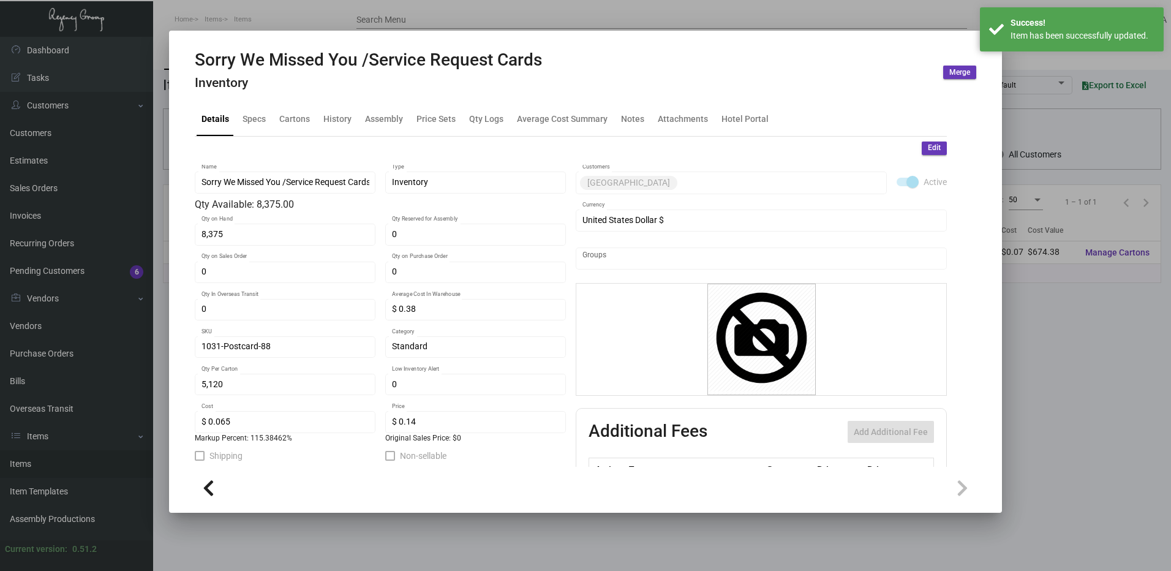
click at [350, 18] on div at bounding box center [585, 285] width 1171 height 571
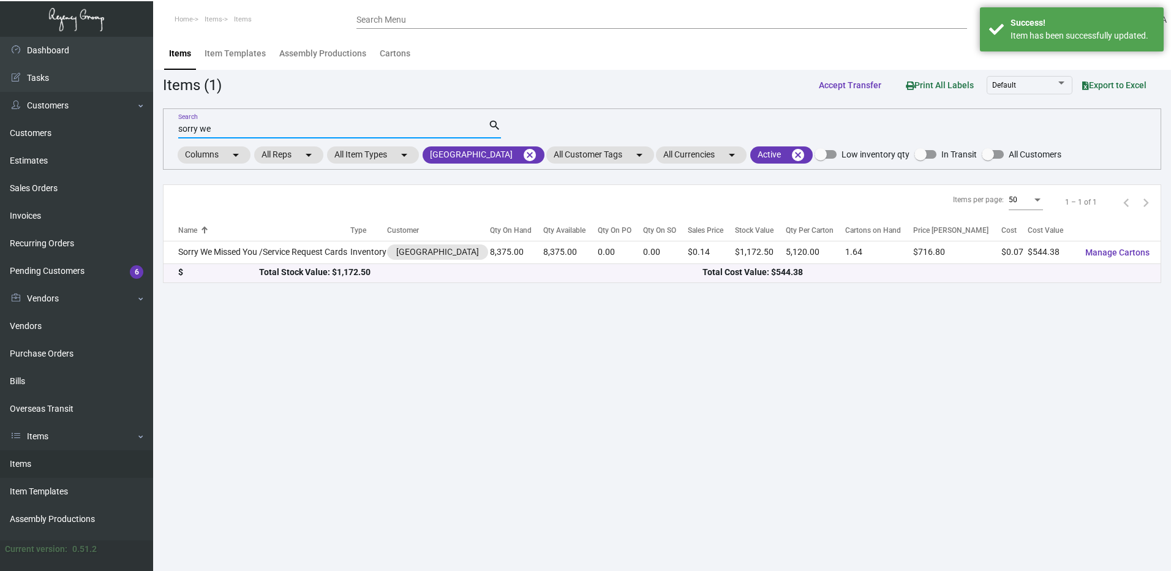
click at [245, 130] on input "sorry we" at bounding box center [333, 129] width 310 height 10
type input "s"
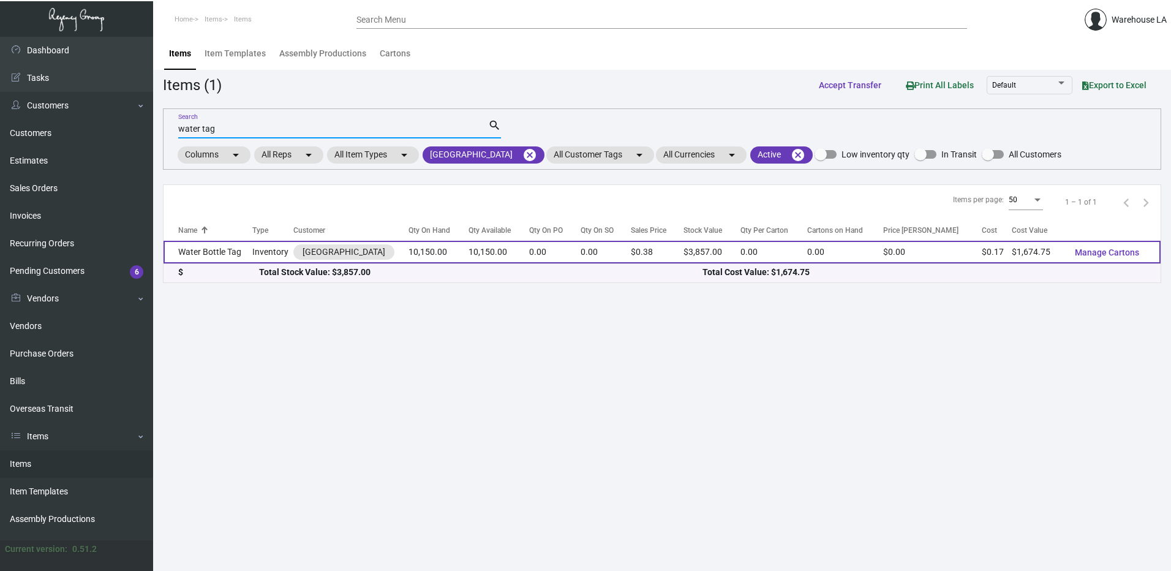
type input "water tag"
click at [227, 255] on td "Water Bottle Tag" at bounding box center [208, 252] width 89 height 23
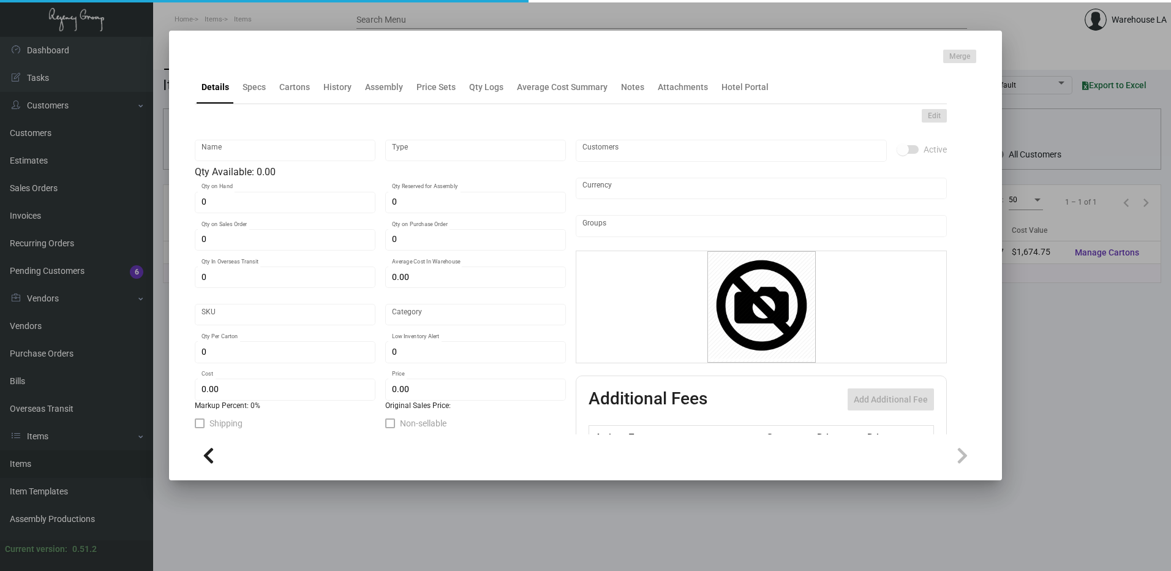
type input "Water Bottle Tag"
type input "Inventory"
type input "10,150"
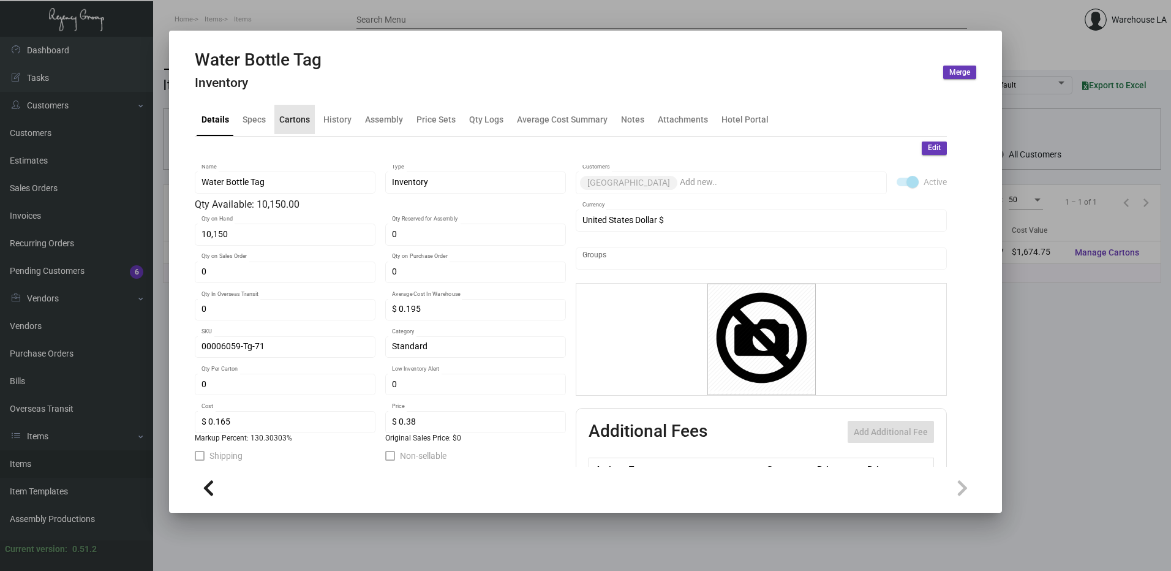
click at [293, 122] on div "Cartons" at bounding box center [294, 119] width 31 height 13
